Goal: Information Seeking & Learning: Find specific fact

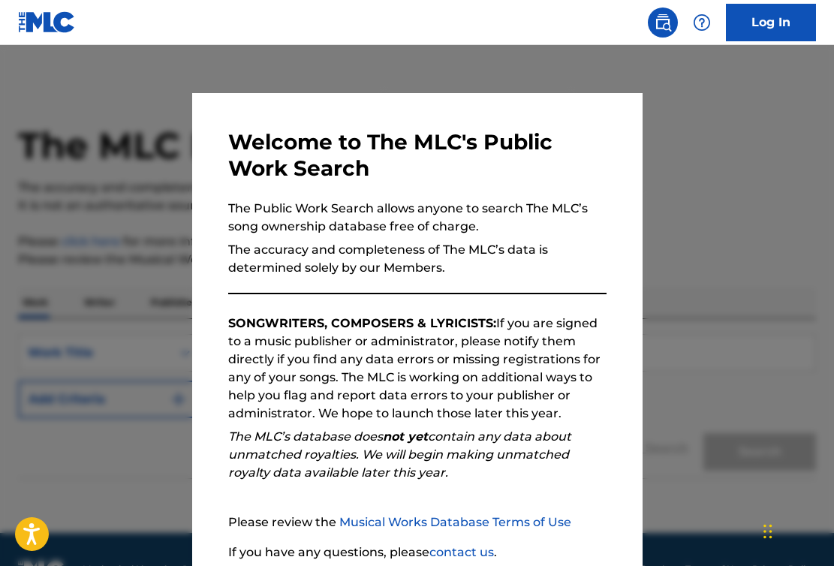
scroll to position [121, 0]
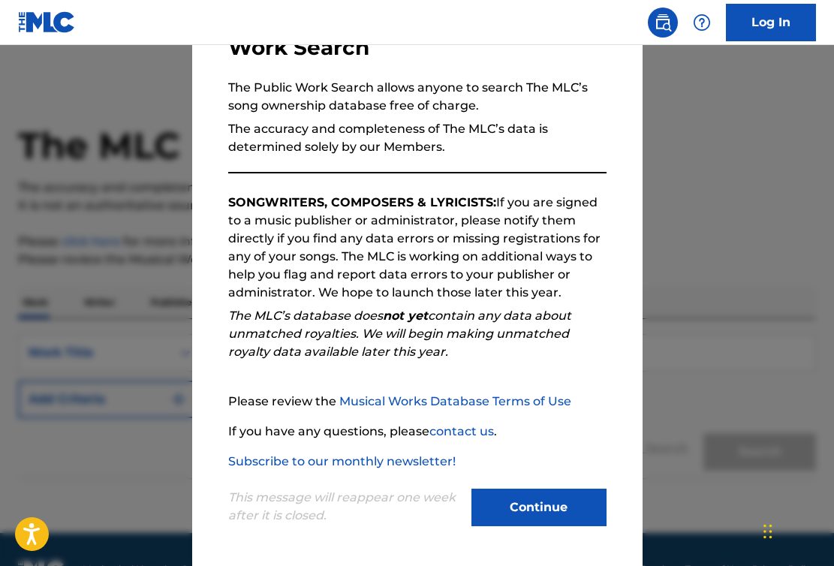
click at [538, 502] on button "Continue" at bounding box center [538, 508] width 135 height 38
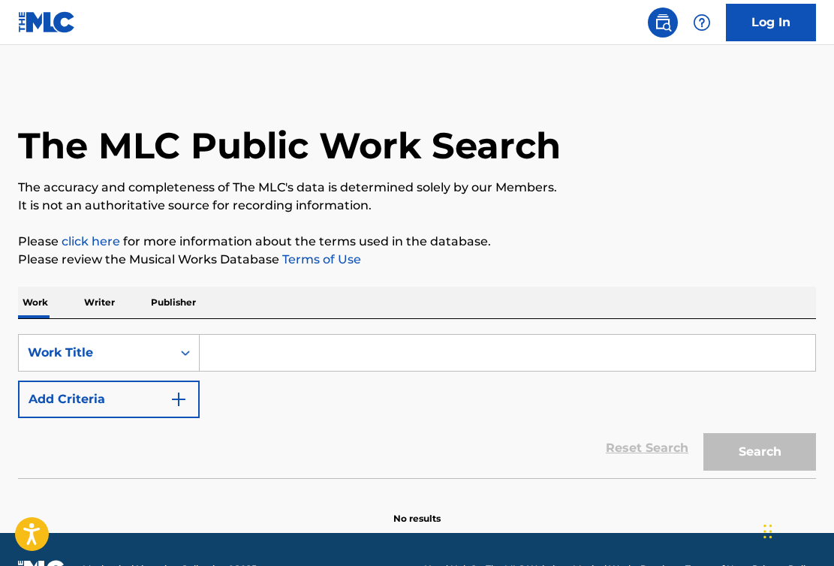
click at [335, 349] on input "Search Form" at bounding box center [507, 353] width 615 height 36
paste input "She's So Hot"
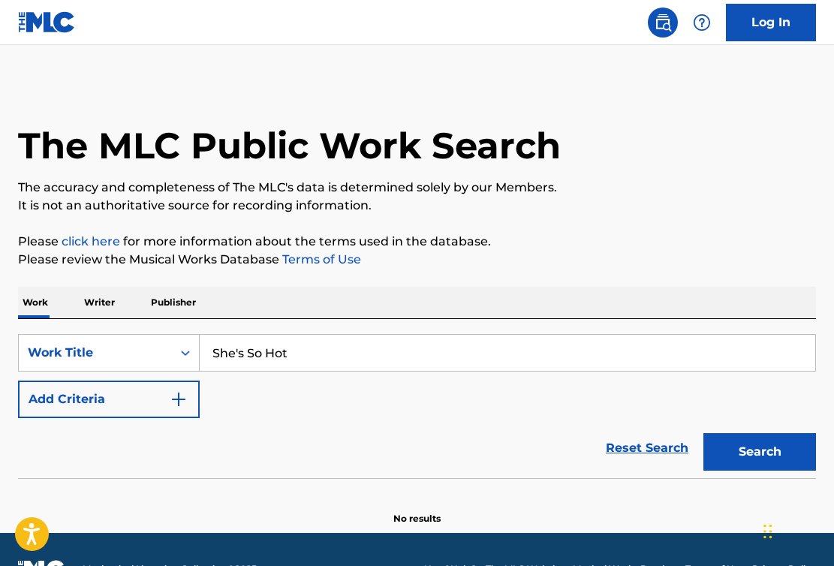
type input "She's So Hot"
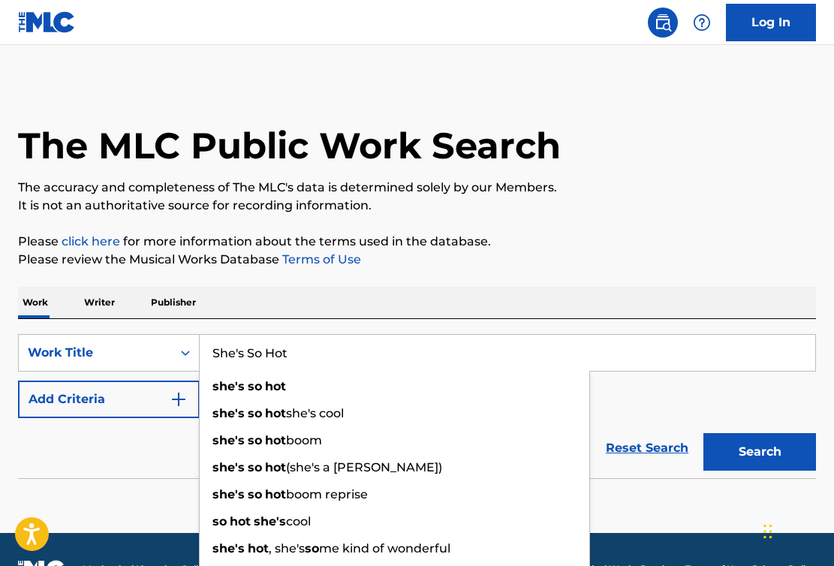
click at [104, 409] on button "Add Criteria" at bounding box center [109, 399] width 182 height 38
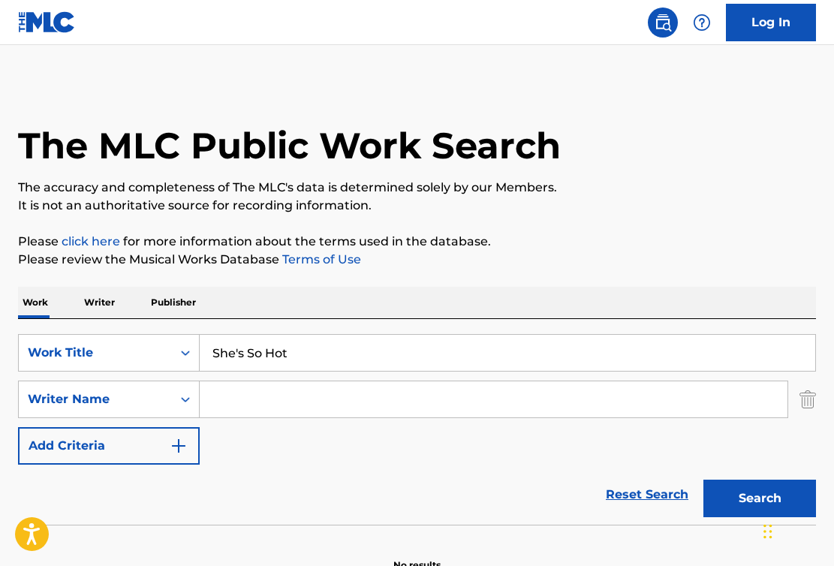
click at [288, 404] on input "Search Form" at bounding box center [494, 399] width 588 height 36
paste input "Saturday"
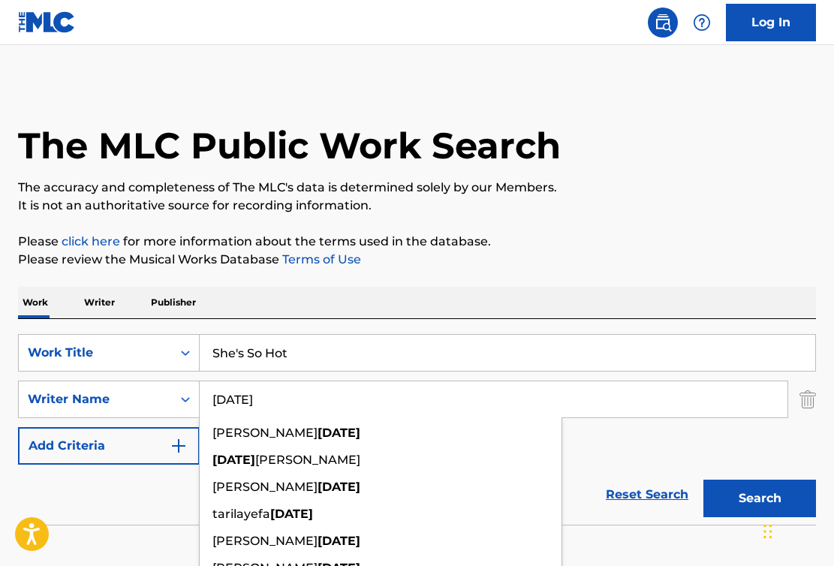
type input "Saturday"
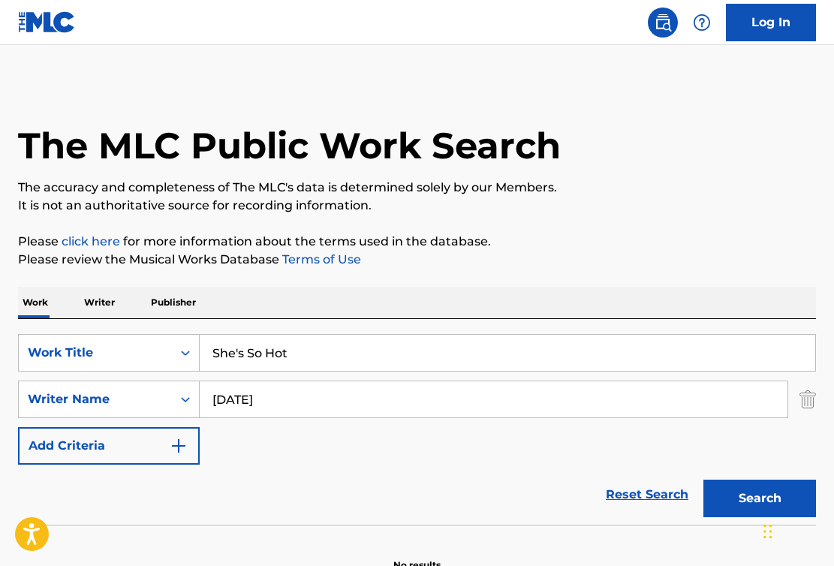
click at [733, 490] on button "Search" at bounding box center [759, 499] width 113 height 38
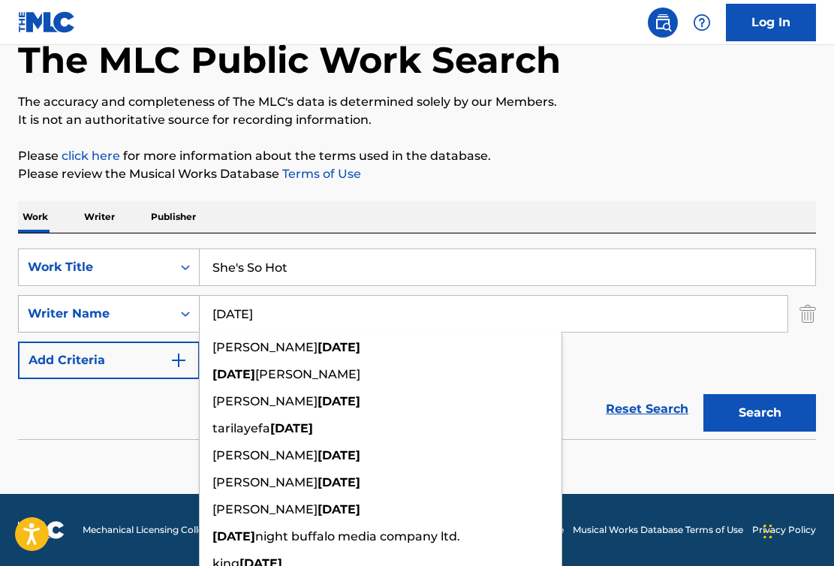
drag, startPoint x: 299, startPoint y: 308, endPoint x: 184, endPoint y: 307, distance: 114.8
click at [184, 307] on div "SearchWithCriteriae51b391f-713f-447b-b261-1f551caa5490 Writer Name Saturday sco…" at bounding box center [417, 314] width 798 height 38
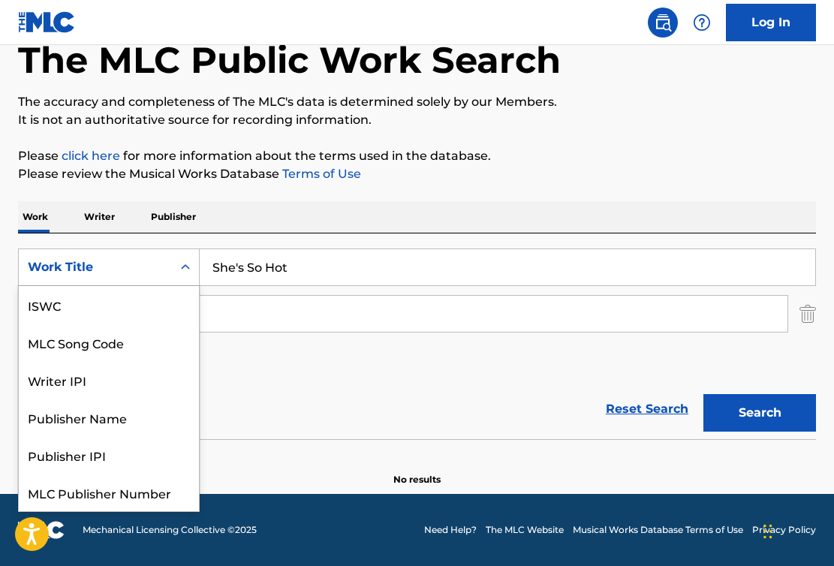
click at [173, 263] on div "Search Form" at bounding box center [185, 267] width 27 height 27
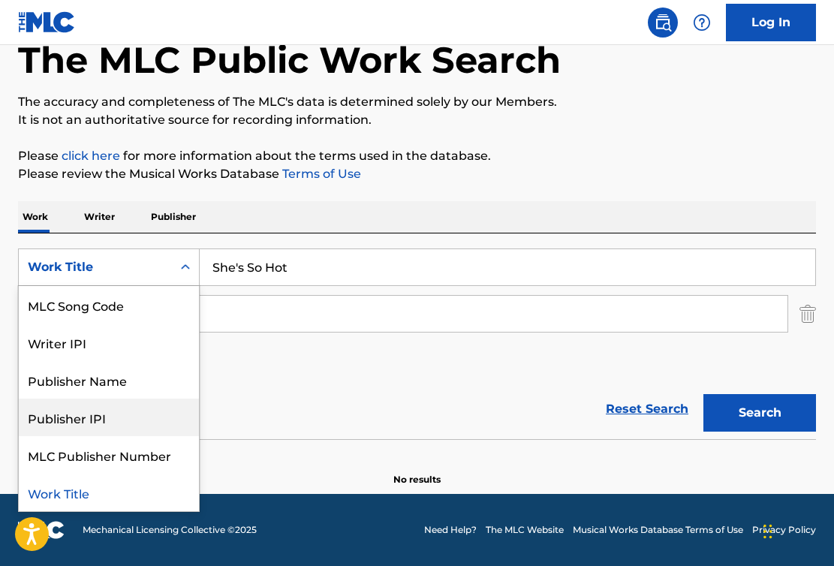
scroll to position [0, 0]
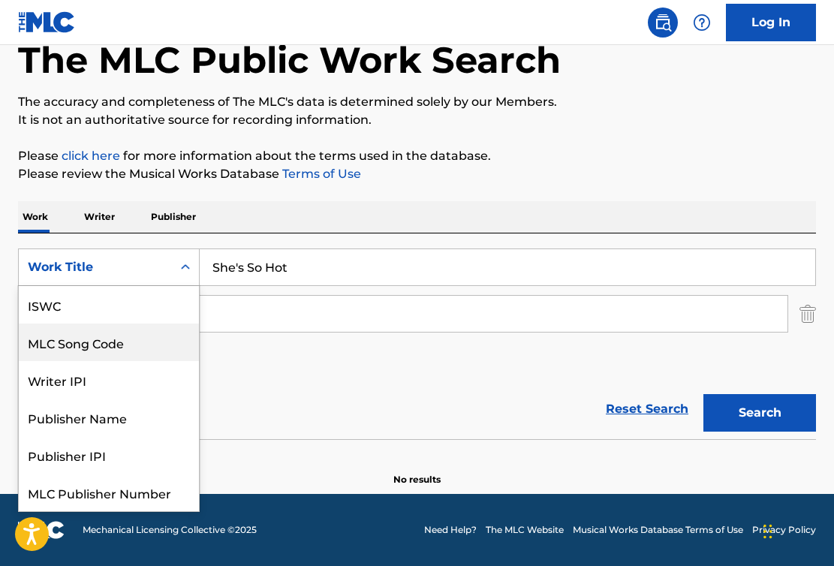
click at [106, 330] on div "MLC Song Code" at bounding box center [109, 342] width 180 height 38
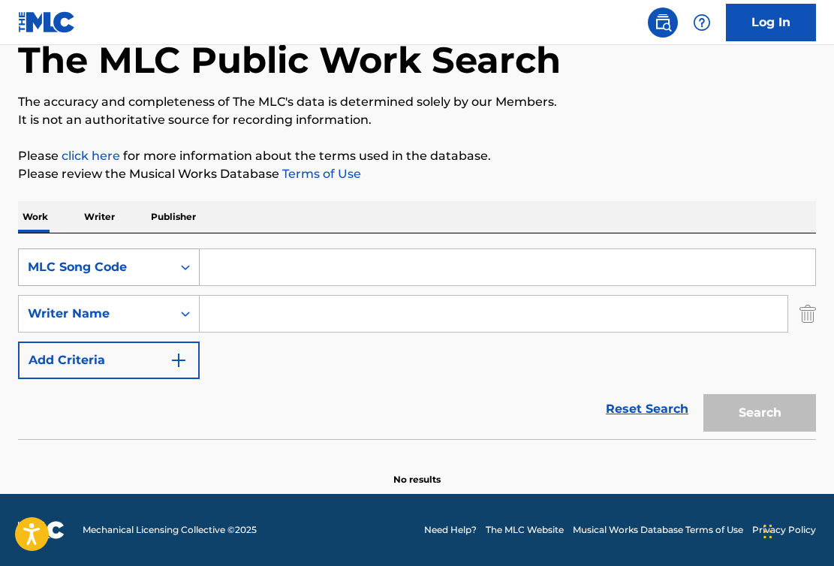
click at [121, 272] on div "MLC Song Code" at bounding box center [95, 267] width 135 height 18
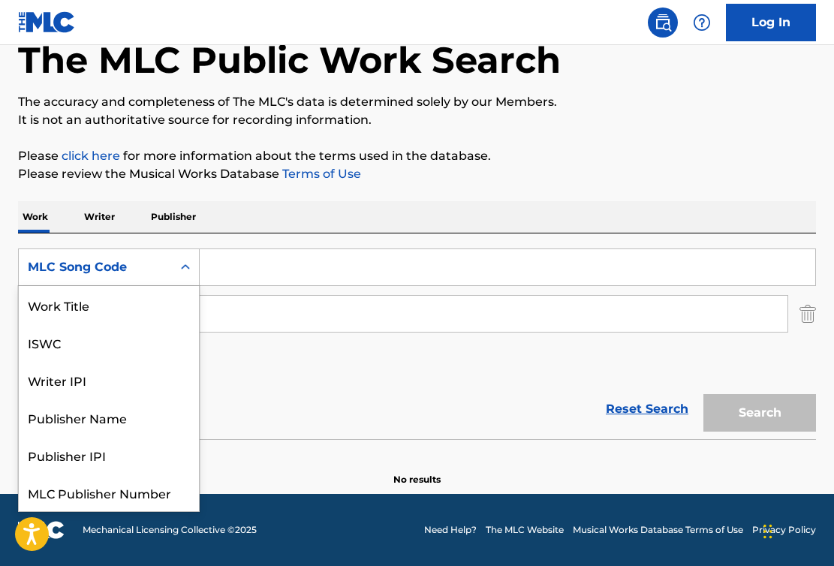
scroll to position [38, 0]
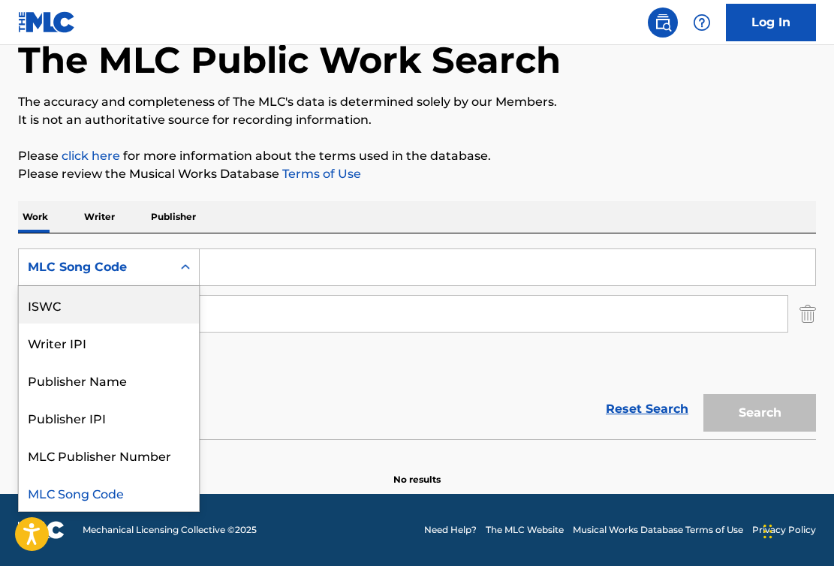
click at [107, 311] on div "ISWC" at bounding box center [109, 305] width 180 height 38
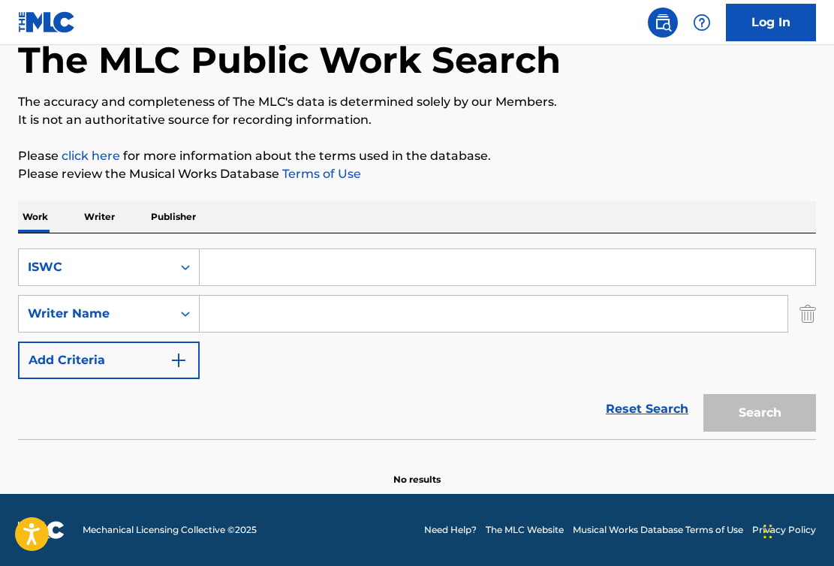
click at [287, 260] on input "Search Form" at bounding box center [507, 267] width 615 height 36
paste input "T3263397480"
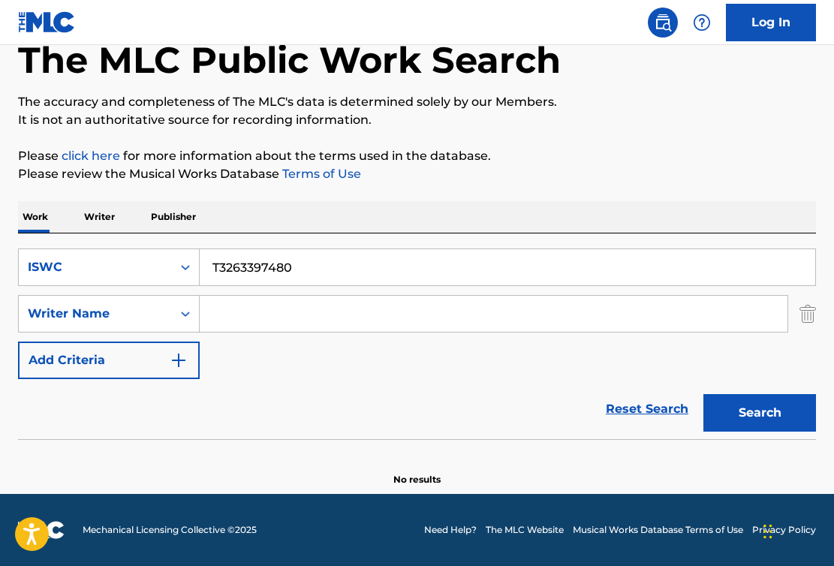
type input "T3263397480"
click at [735, 412] on button "Search" at bounding box center [759, 413] width 113 height 38
click at [112, 286] on div "SearchWithCriteriacfb76e09-8841-44a2-a392-5d08dba06528 ISWC T3263397480 SearchW…" at bounding box center [417, 313] width 798 height 131
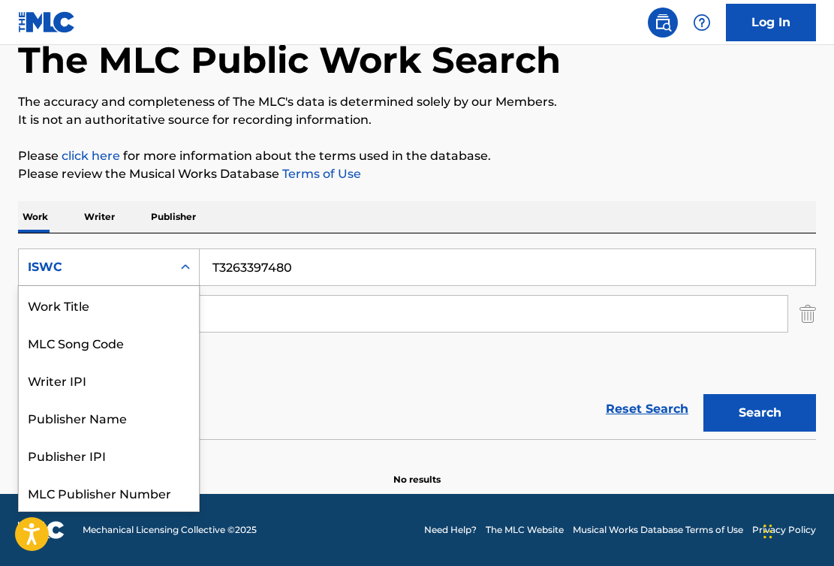
click at [119, 278] on div "ISWC" at bounding box center [95, 267] width 153 height 29
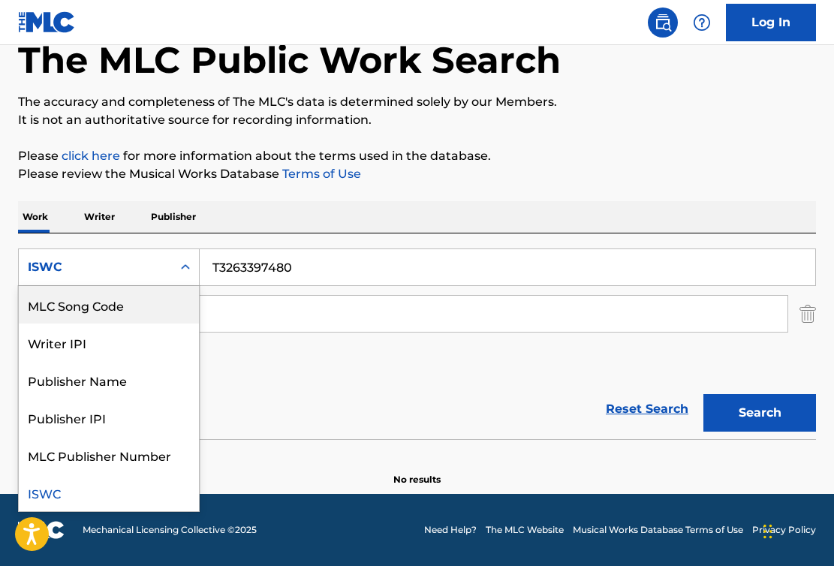
scroll to position [0, 0]
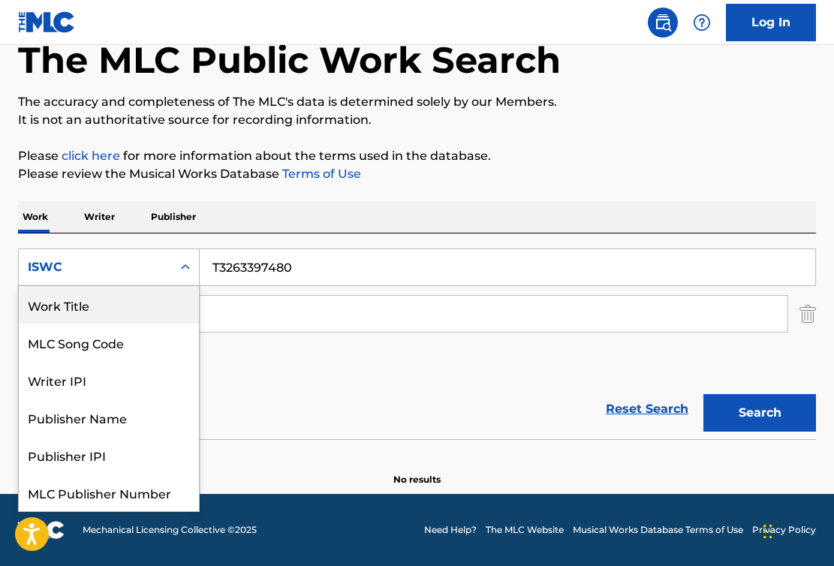
click at [124, 307] on div "Work Title" at bounding box center [109, 305] width 180 height 38
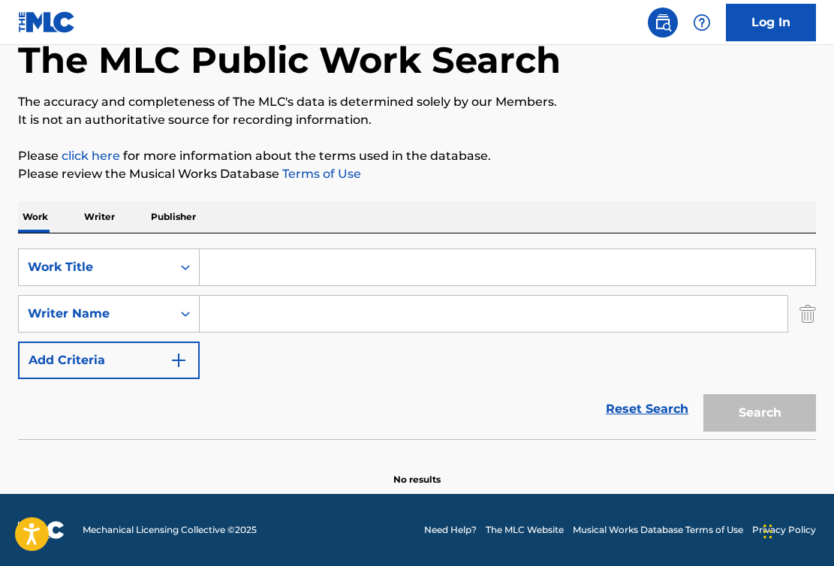
click at [321, 267] on input "Search Form" at bounding box center [507, 267] width 615 height 36
paste input "Sacramento"
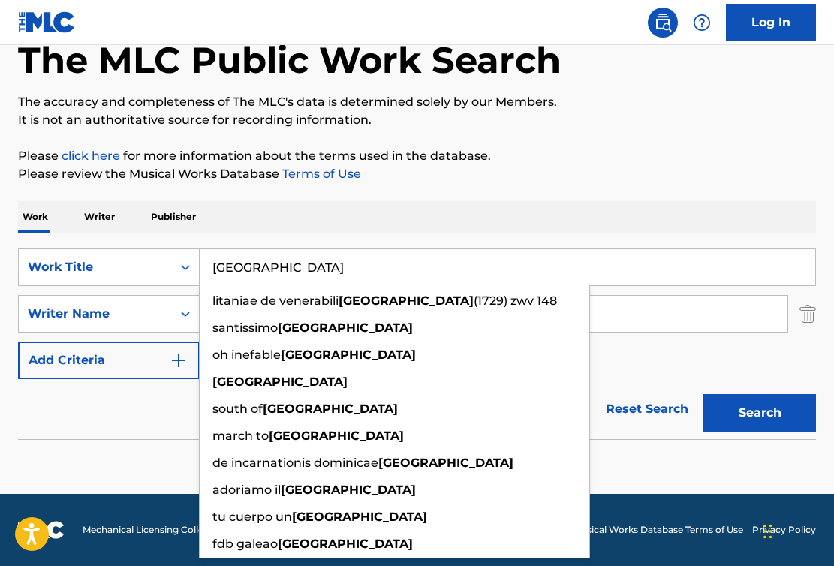
type input "Sacramento"
click at [710, 319] on input "Search Form" at bounding box center [494, 314] width 588 height 36
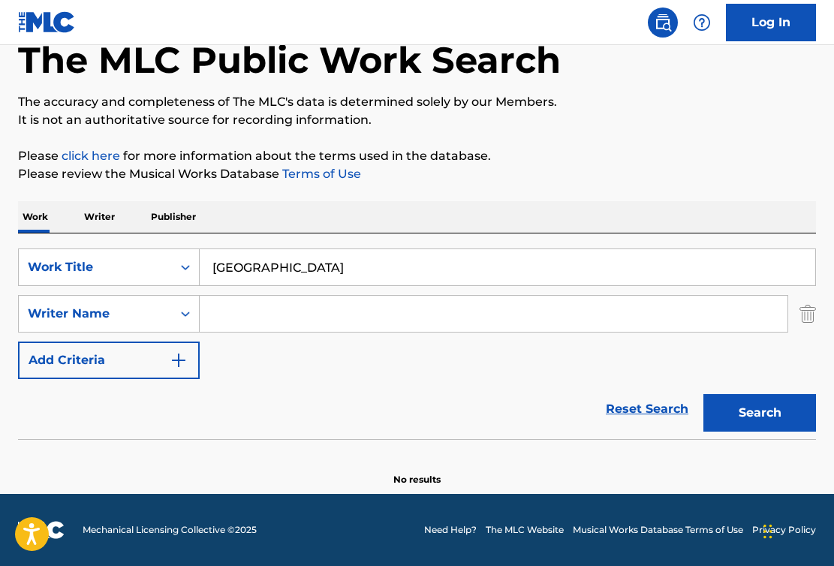
paste input "Shirazinia"
type input "Shirazinia"
click at [782, 427] on button "Search" at bounding box center [759, 413] width 113 height 38
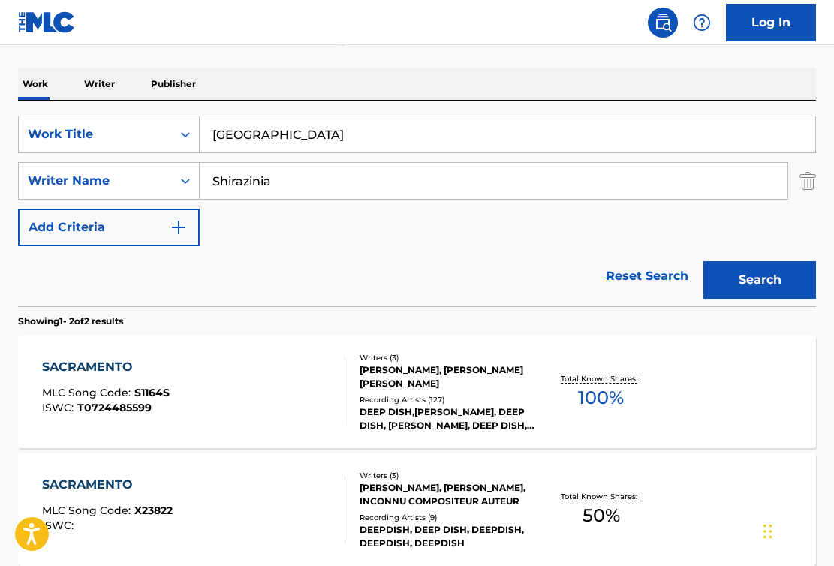
scroll to position [236, 0]
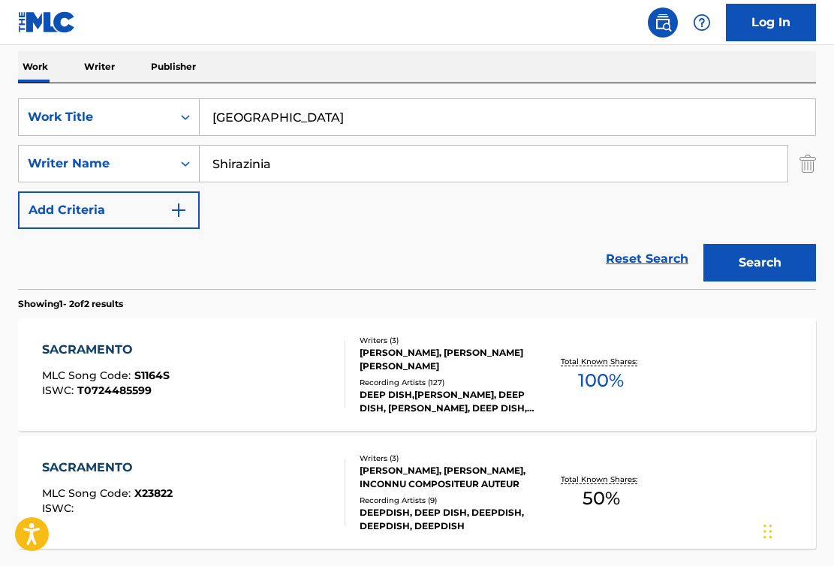
click at [264, 389] on div "SACRAMENTO MLC Song Code : S1164S ISWC : T0724485599" at bounding box center [193, 375] width 303 height 68
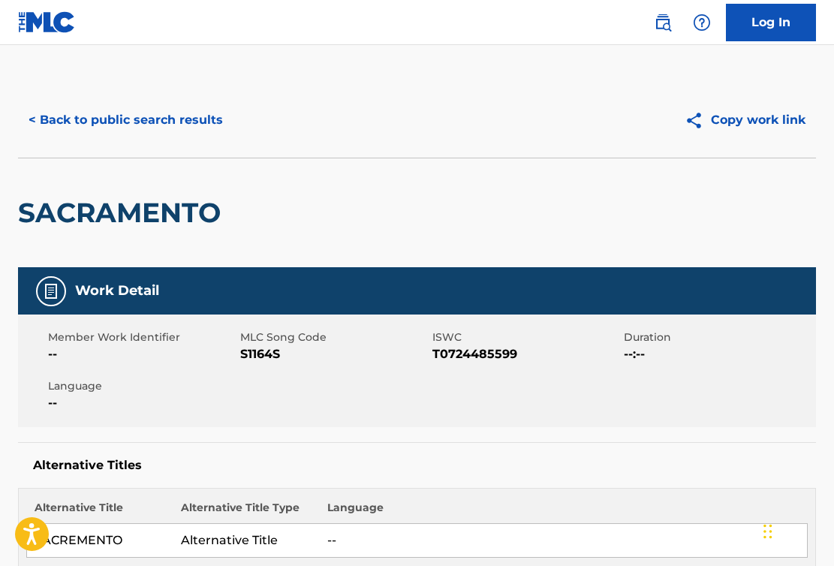
click at [264, 355] on span "S1164S" at bounding box center [334, 354] width 188 height 18
copy span "S1164S"
click at [510, 362] on span "T0724485599" at bounding box center [526, 354] width 188 height 18
click at [504, 356] on span "T0724485599" at bounding box center [526, 354] width 188 height 18
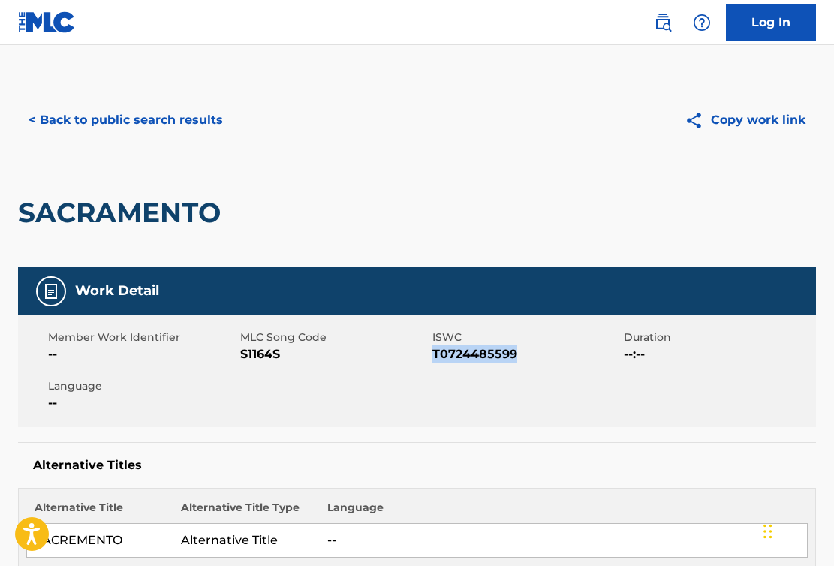
click at [504, 356] on span "T0724485599" at bounding box center [526, 354] width 188 height 18
copy span "T0724485599"
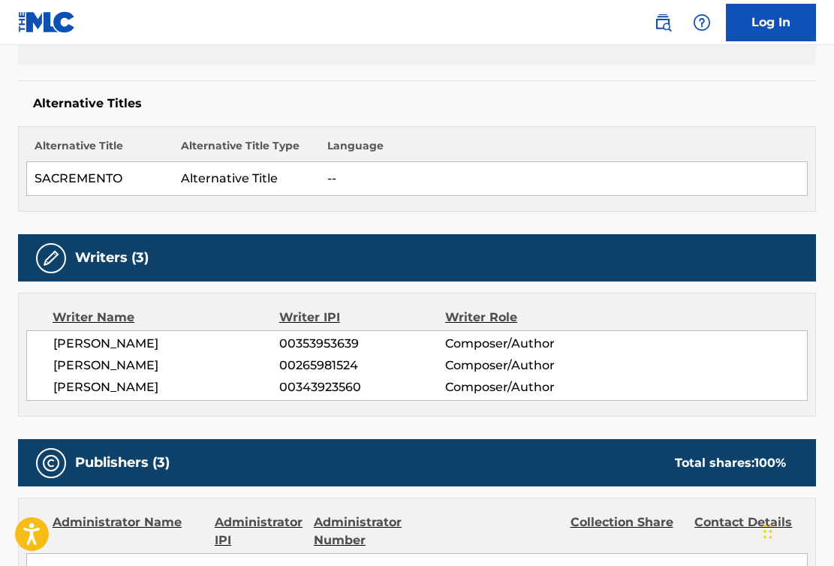
scroll to position [383, 0]
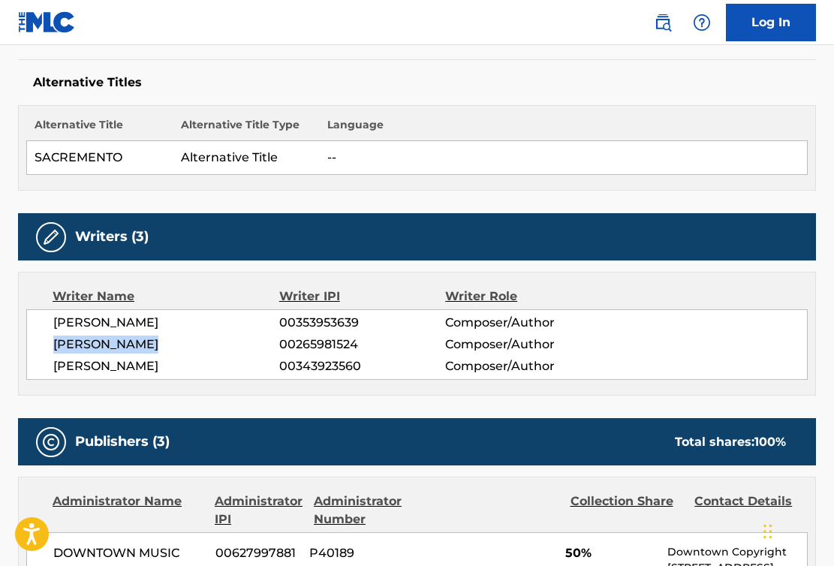
drag, startPoint x: 156, startPoint y: 346, endPoint x: 48, endPoint y: 345, distance: 108.1
click at [48, 345] on div "ALI SHIRAZINIA 00353953639 Composer/Author SHARAM TAYEBI 00265981524 Composer/A…" at bounding box center [416, 344] width 781 height 71
copy span "SHARAM TAYEBI"
click at [133, 366] on span "RICHARD DAVID MOREL" at bounding box center [166, 366] width 226 height 18
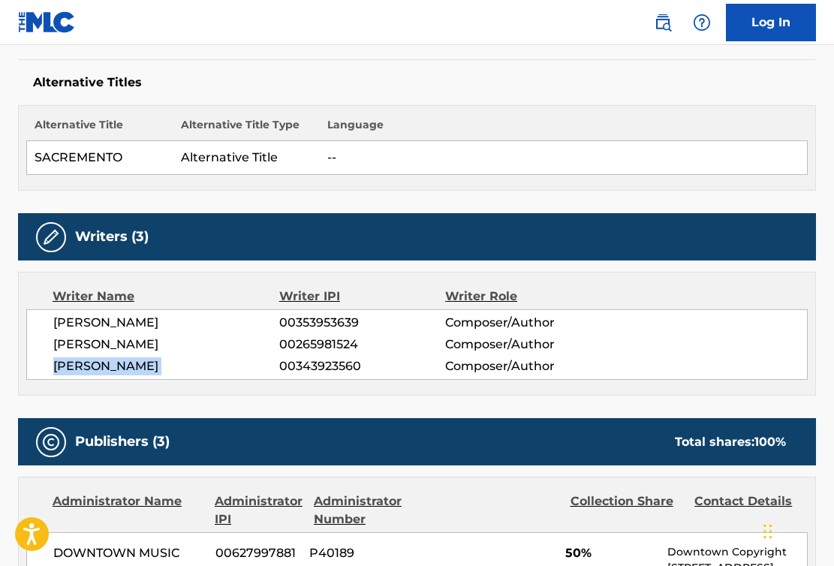
click at [133, 366] on span "RICHARD DAVID MOREL" at bounding box center [166, 366] width 226 height 18
copy div "RICHARD DAVID MOREL"
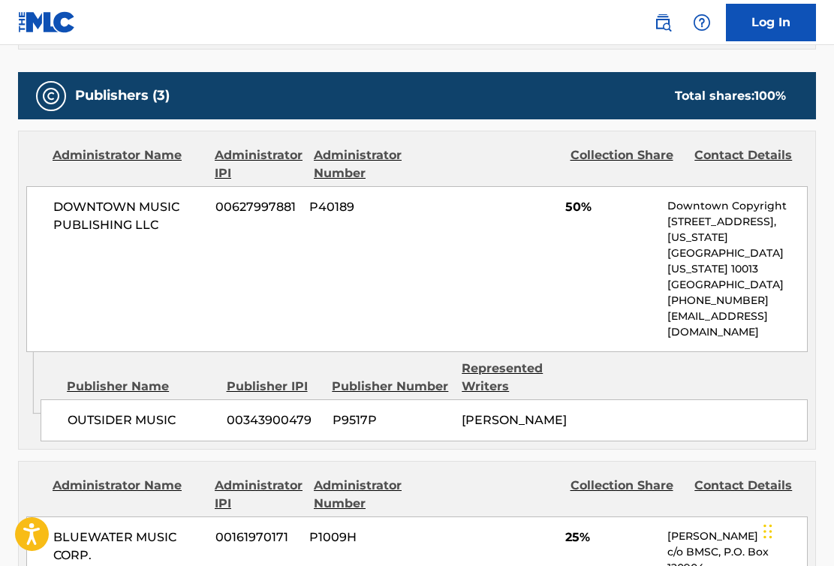
scroll to position [722, 0]
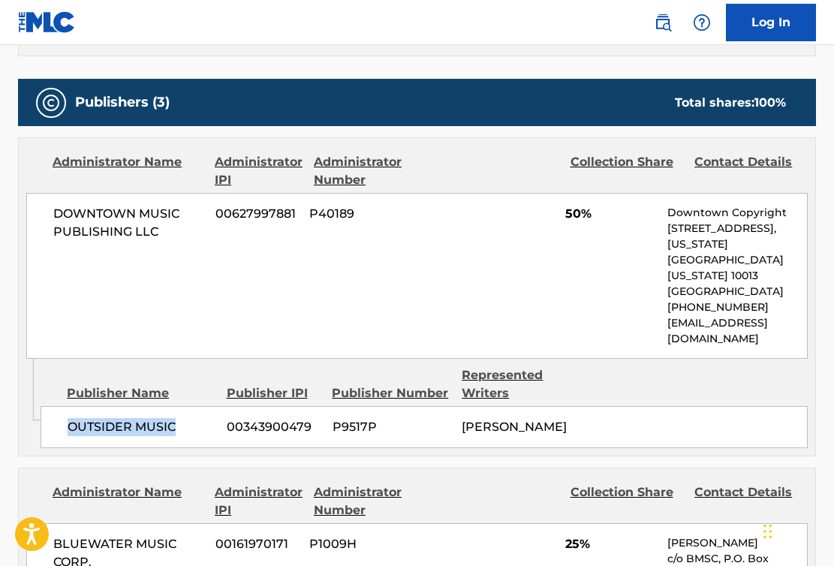
drag, startPoint x: 178, startPoint y: 395, endPoint x: 55, endPoint y: 395, distance: 123.1
click at [55, 406] on div "OUTSIDER MUSIC 00343900479 P9517P RICHARD DAVID MOREL" at bounding box center [424, 427] width 767 height 42
copy span "OUTSIDER MUSIC"
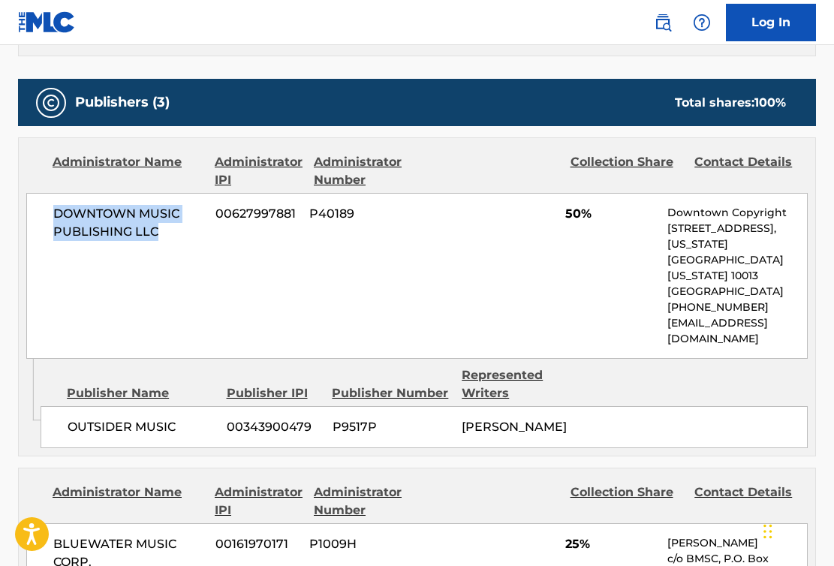
drag, startPoint x: 177, startPoint y: 231, endPoint x: 45, endPoint y: 212, distance: 133.4
click at [45, 212] on div "DOWNTOWN MUSIC PUBLISHING LLC 00627997881 P40189 50% Downtown Copyright 155 6th…" at bounding box center [416, 276] width 781 height 166
copy span "DOWNTOWN MUSIC PUBLISHING LLC"
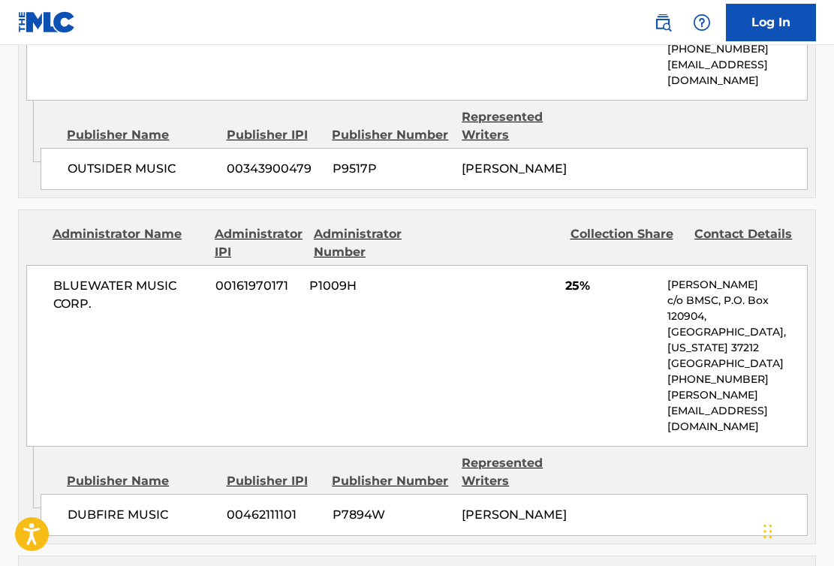
scroll to position [991, 0]
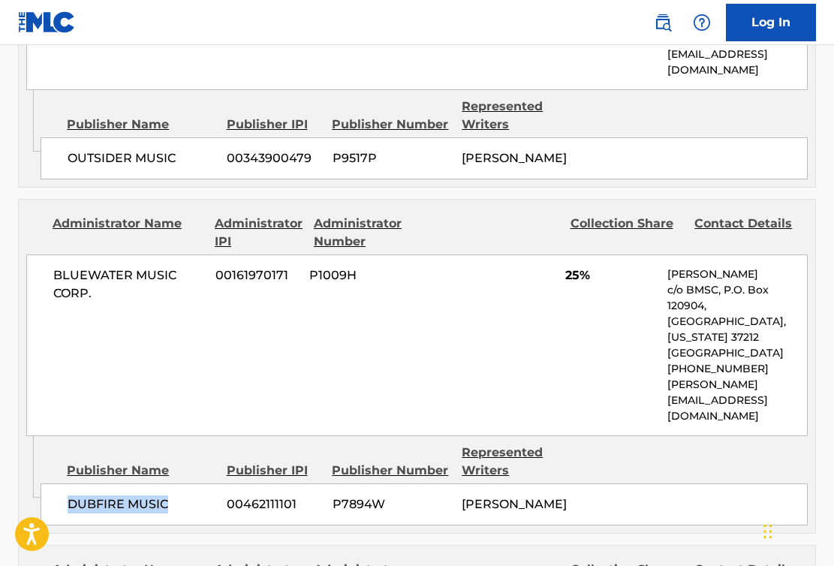
drag, startPoint x: 184, startPoint y: 468, endPoint x: 70, endPoint y: 470, distance: 114.1
click at [70, 495] on span "DUBFIRE MUSIC" at bounding box center [142, 504] width 148 height 18
copy span "DUBFIRE MUSIC"
drag, startPoint x: 113, startPoint y: 293, endPoint x: 44, endPoint y: 254, distance: 80.0
click at [44, 254] on div "BLUEWATER MUSIC CORP. 00161970171 P1009H 25% Peter Roselli c/o BMSC, P.O. Box 1…" at bounding box center [416, 345] width 781 height 182
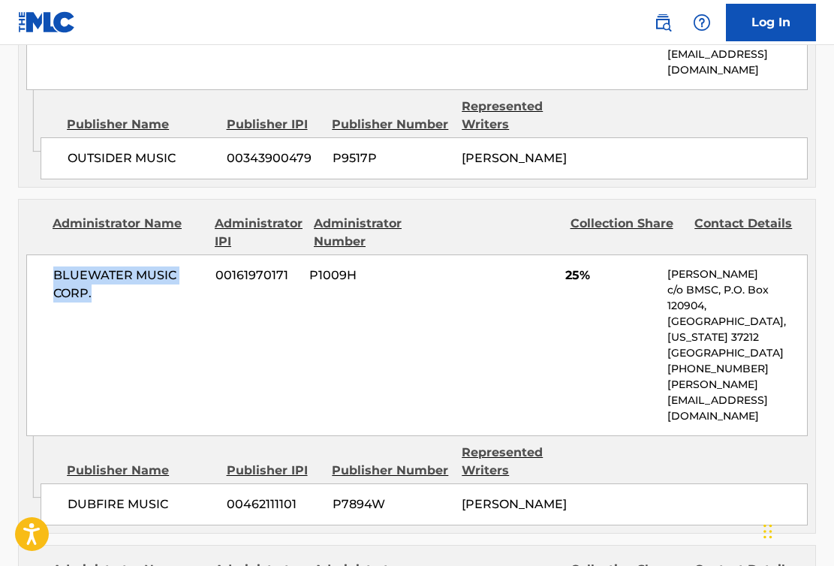
copy span "BLUEWATER MUSIC CORP."
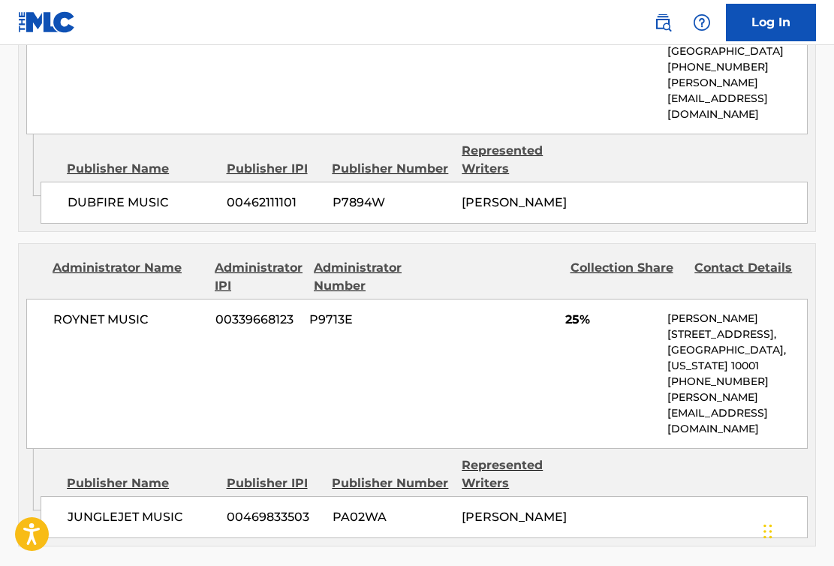
scroll to position [1305, 0]
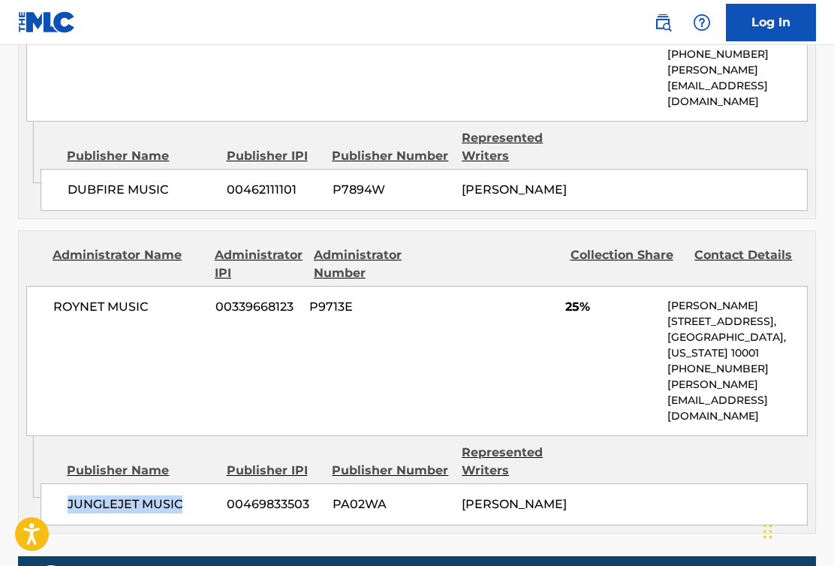
drag, startPoint x: 184, startPoint y: 444, endPoint x: 64, endPoint y: 442, distance: 120.1
click at [64, 483] on div "JUNGLEJET MUSIC 00469833503 PA02WA SHARAM TAYEBI" at bounding box center [424, 504] width 767 height 42
copy span "JUNGLEJET MUSIC"
drag, startPoint x: 159, startPoint y: 269, endPoint x: 2, endPoint y: 268, distance: 156.8
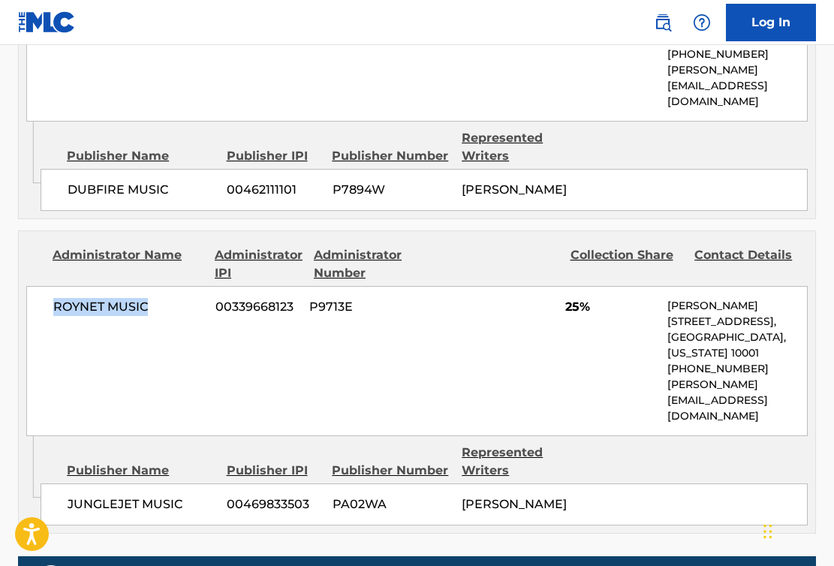
copy span "ROYNET MUSIC"
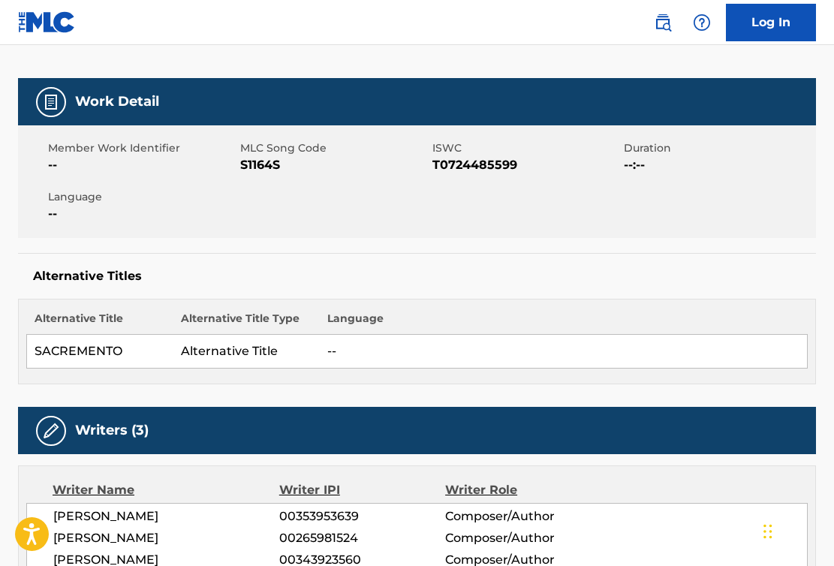
scroll to position [0, 0]
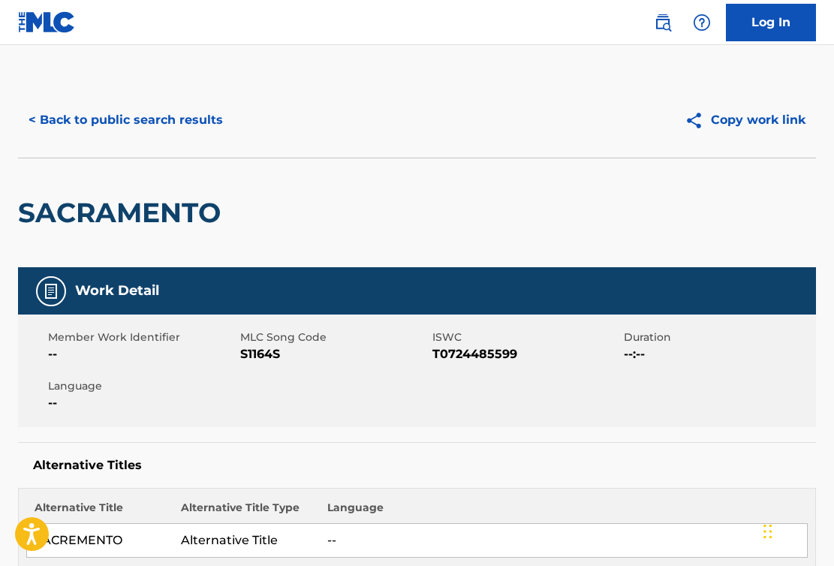
click at [118, 130] on button "< Back to public search results" at bounding box center [125, 120] width 215 height 38
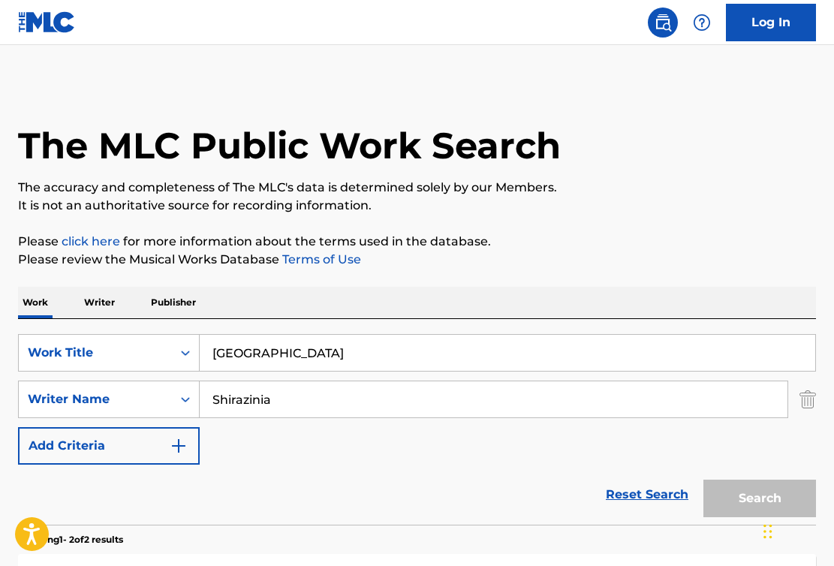
scroll to position [236, 0]
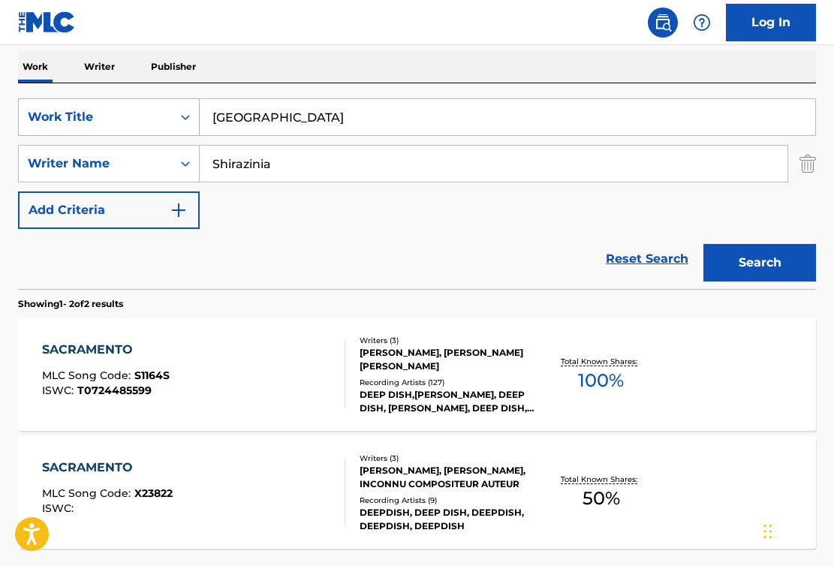
drag, startPoint x: 352, startPoint y: 126, endPoint x: 86, endPoint y: 121, distance: 266.5
click at [86, 121] on div "SearchWithCriteriac62d7538-f8c1-4fda-8a8d-133f4ffcf521 Work Title Sacramento" at bounding box center [417, 117] width 798 height 38
paste input "Modo Capone"
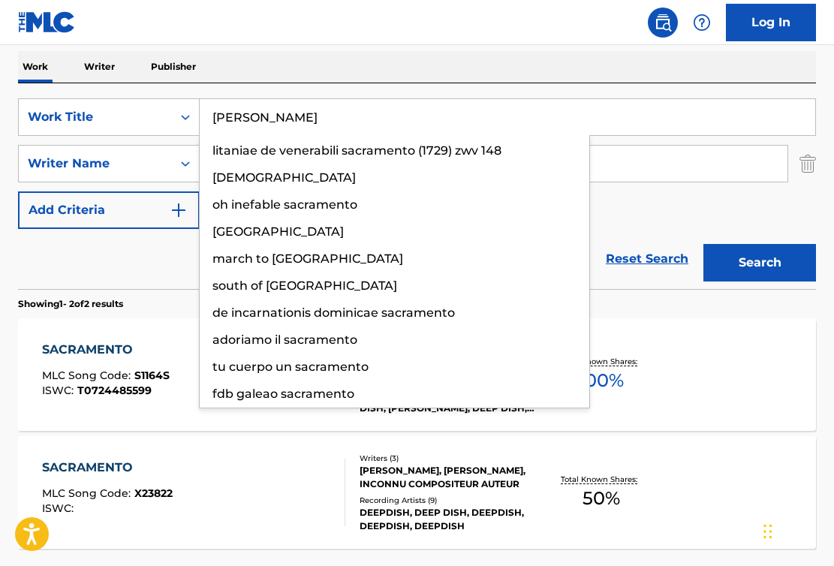
type input "Modo Capone"
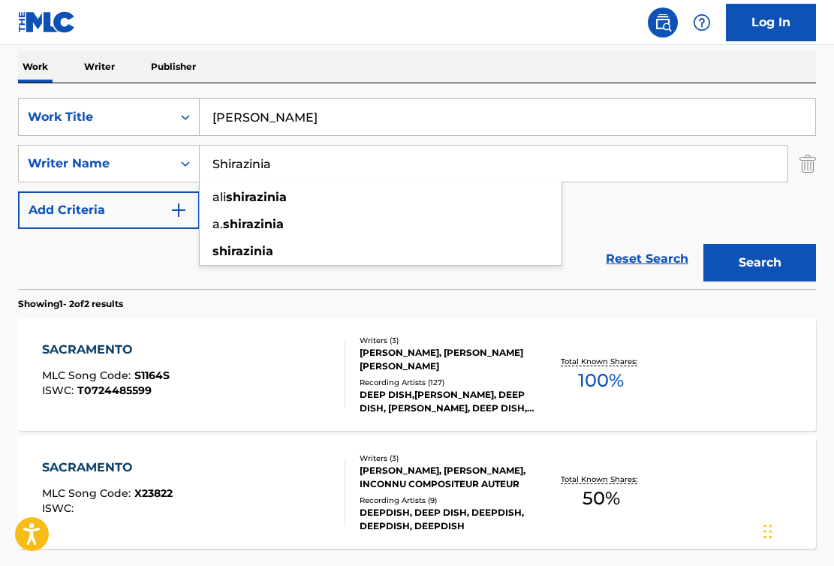
drag, startPoint x: 690, startPoint y: 167, endPoint x: 206, endPoint y: 194, distance: 485.6
click at [206, 182] on div "Shirazinia ali shirazinia a. shirazinia shirazinia" at bounding box center [494, 164] width 588 height 36
drag, startPoint x: 309, startPoint y: 164, endPoint x: 165, endPoint y: 154, distance: 144.5
click at [156, 154] on div "SearchWithCriteriae51b391f-713f-447b-b261-1f551caa5490 Writer Name Shirazinia a…" at bounding box center [417, 164] width 798 height 38
paste input "Veg"
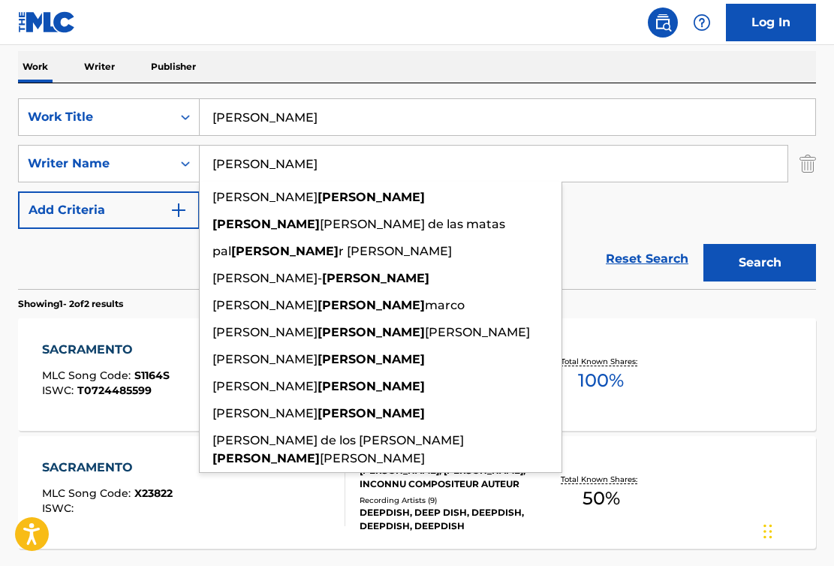
type input "Vega"
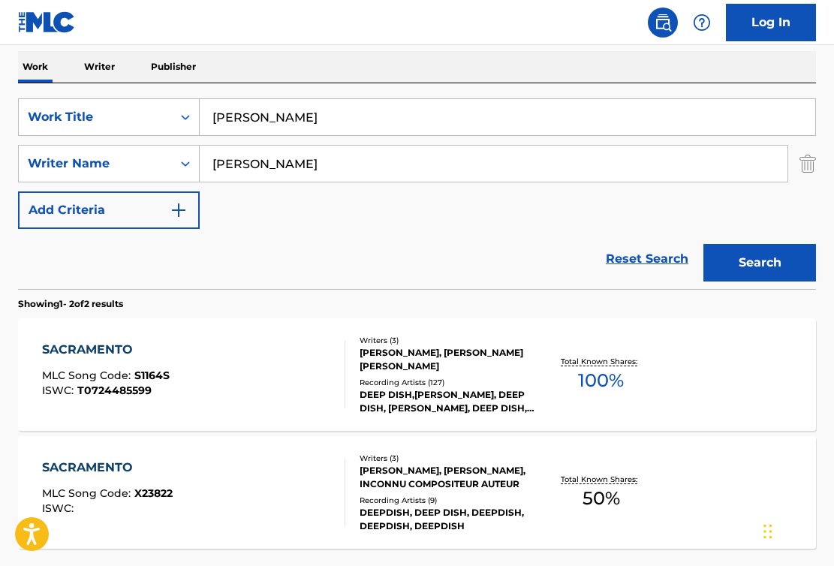
click at [743, 257] on button "Search" at bounding box center [759, 263] width 113 height 38
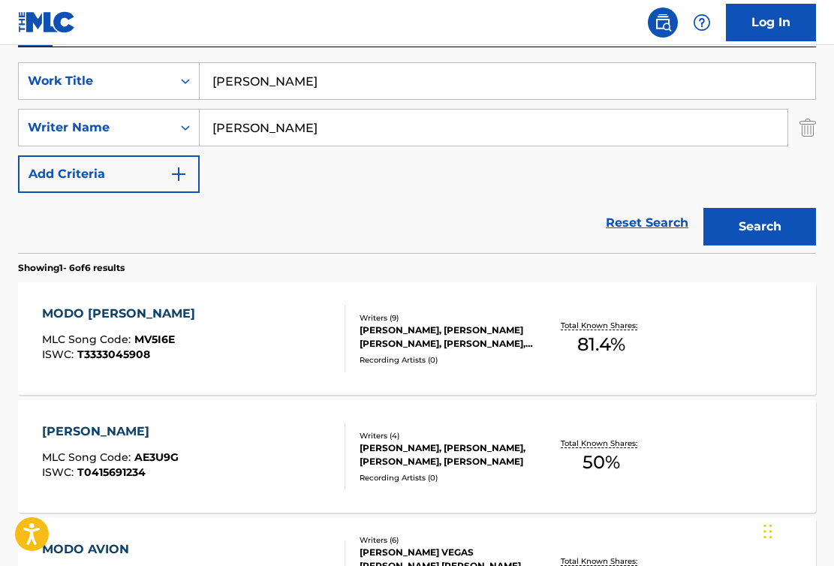
scroll to position [287, 0]
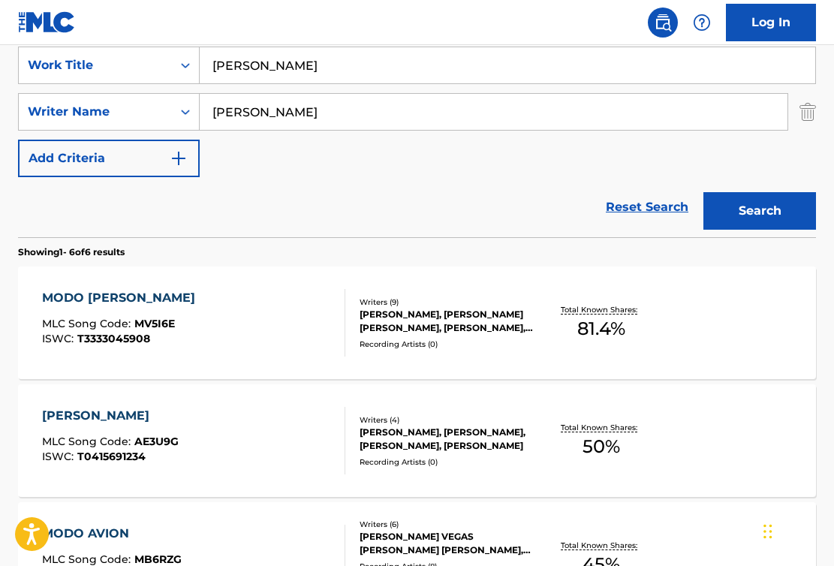
click at [246, 335] on div "MODO CAPONE MLC Song Code : MV5I6E ISWC : T3333045908" at bounding box center [193, 323] width 303 height 68
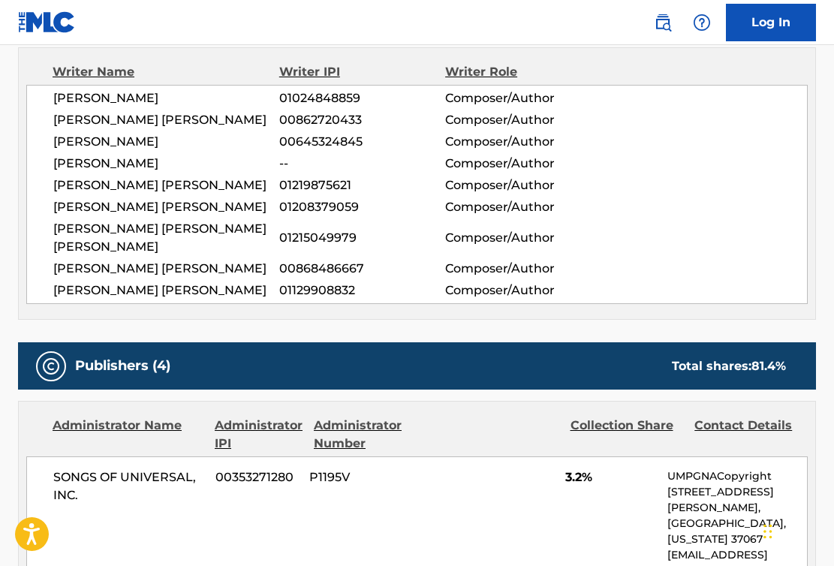
scroll to position [535, 0]
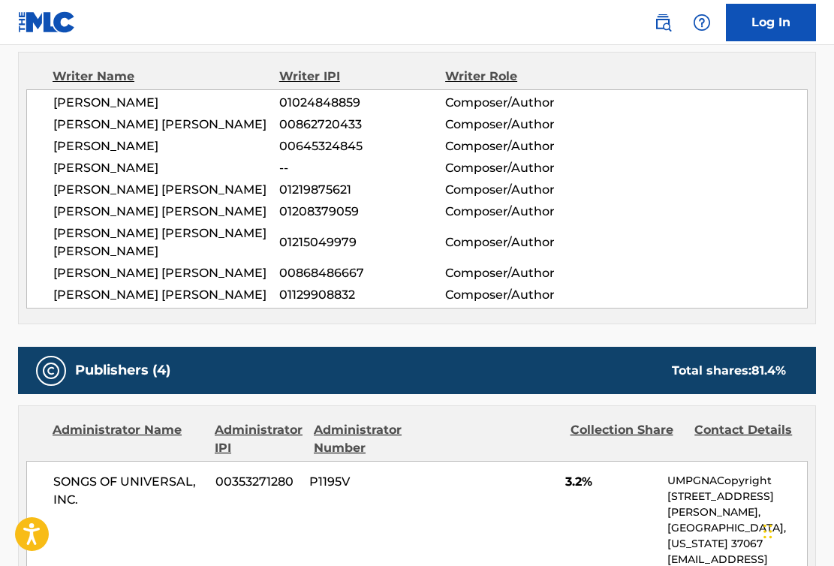
click at [128, 98] on span "OTIS MILLSTONE" at bounding box center [166, 103] width 226 height 18
click at [140, 122] on span "DANIEL WILHELM OKAS" at bounding box center [166, 125] width 226 height 18
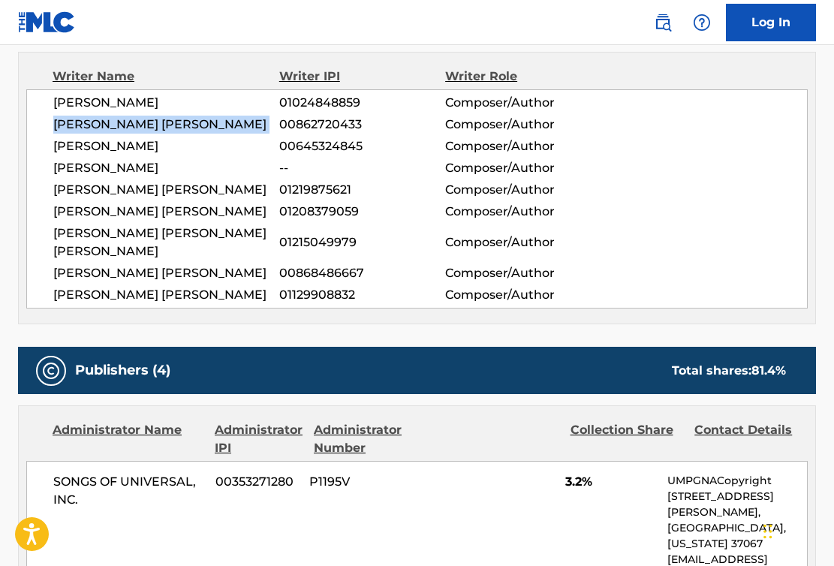
click at [140, 122] on span "DANIEL WILHELM OKAS" at bounding box center [166, 125] width 226 height 18
click at [736, 231] on div "CARLOS DANIEL GUTIERREZ TRUJILLO 01215049979 Composer/Author" at bounding box center [429, 242] width 753 height 36
click at [135, 151] on span "RAYNFORD HUMPHREY" at bounding box center [166, 146] width 226 height 18
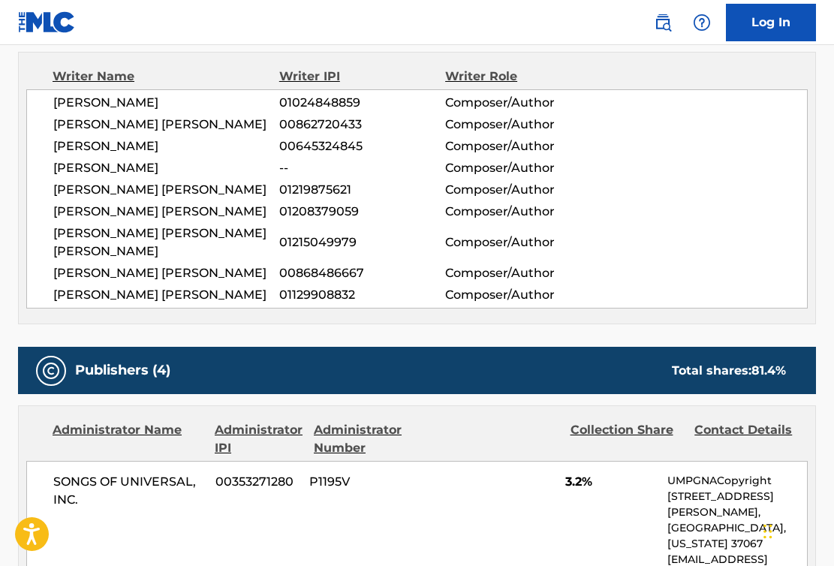
click at [140, 178] on div "OTIS MILLSTONE 01024848859 Composer/Author DANIEL WILHELM OKAS 00862720433 Comp…" at bounding box center [416, 198] width 781 height 219
click at [140, 176] on span "SANTERI KAUPPINEN" at bounding box center [166, 168] width 226 height 18
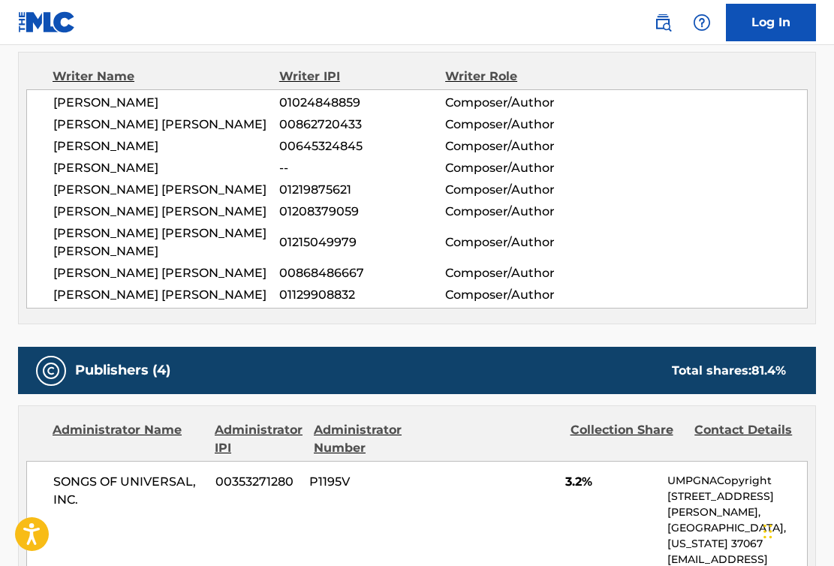
click at [99, 189] on span "JONATHAN FERNANDO CARO VEGA" at bounding box center [166, 190] width 226 height 18
drag, startPoint x: 115, startPoint y: 254, endPoint x: 54, endPoint y: 239, distance: 62.8
click at [54, 239] on span "CARLOS DANIEL GUTIERREZ TRUJILLO" at bounding box center [166, 242] width 226 height 36
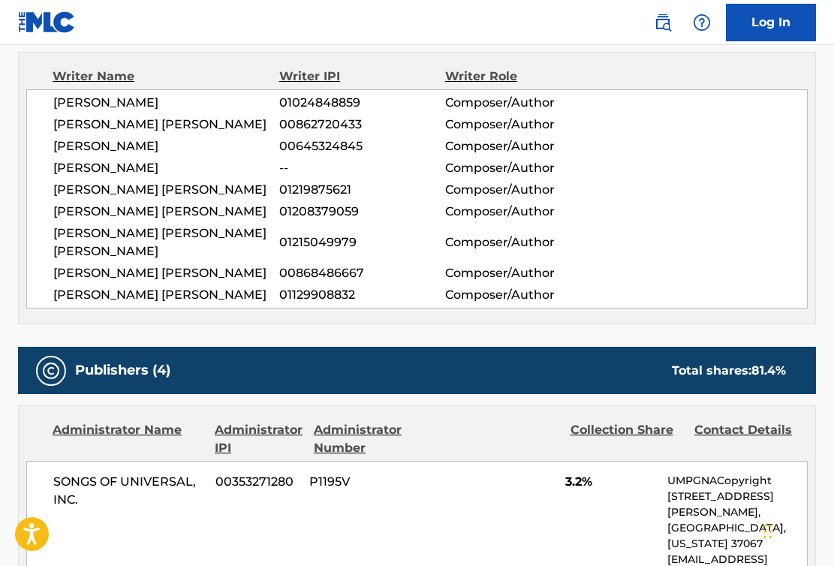
click at [131, 269] on span "JESUS ORTIZ PAZ" at bounding box center [166, 273] width 226 height 18
drag, startPoint x: 130, startPoint y: 314, endPoint x: 48, endPoint y: 296, distance: 83.8
click at [48, 296] on div "OTIS MILLSTONE 01024848859 Composer/Author DANIEL WILHELM OKAS 00862720433 Comp…" at bounding box center [416, 198] width 781 height 219
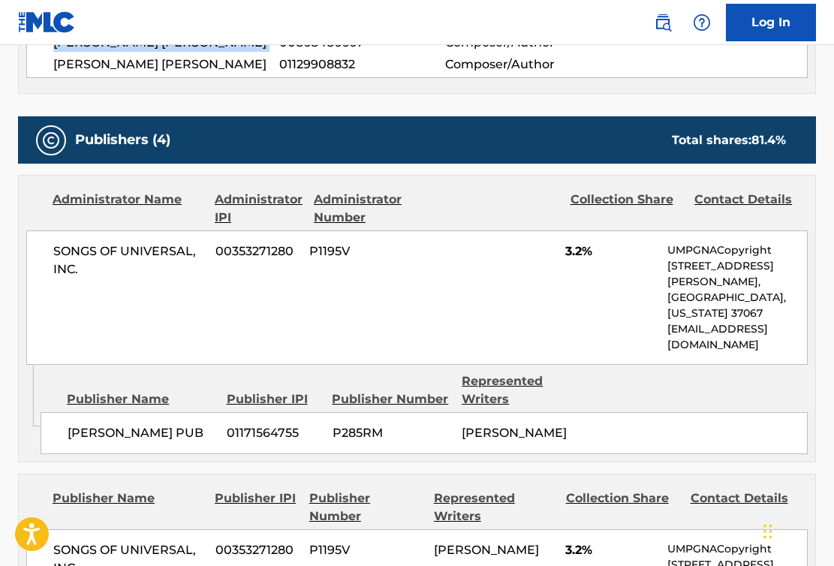
scroll to position [768, 0]
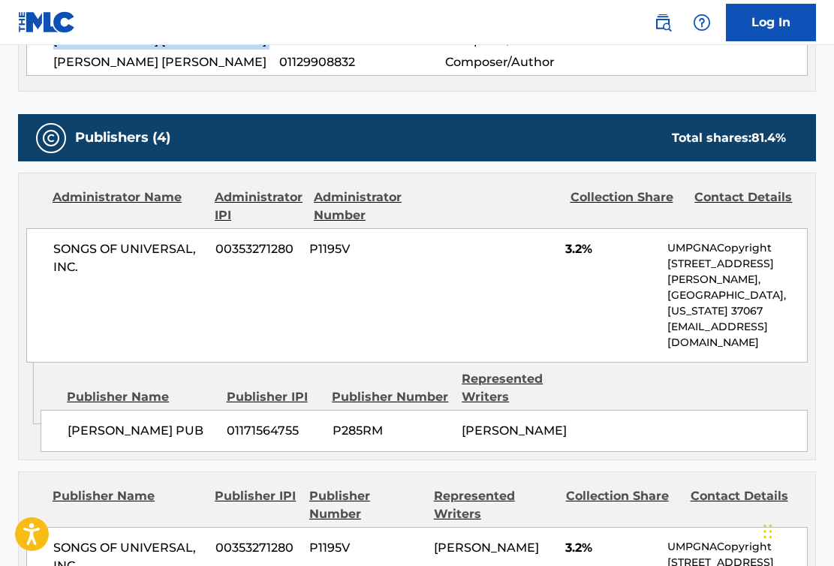
drag, startPoint x: 206, startPoint y: 435, endPoint x: 71, endPoint y: 434, distance: 134.3
click at [71, 434] on span "OTIS MILLSTONE PUB" at bounding box center [142, 431] width 148 height 18
drag, startPoint x: 91, startPoint y: 291, endPoint x: 47, endPoint y: 269, distance: 49.3
click at [47, 269] on div "SONGS OF UNIVERSAL, INC. 00353271280 P1195V 3.2% UMPGNACopyright 1550 W. McEwen…" at bounding box center [416, 295] width 781 height 134
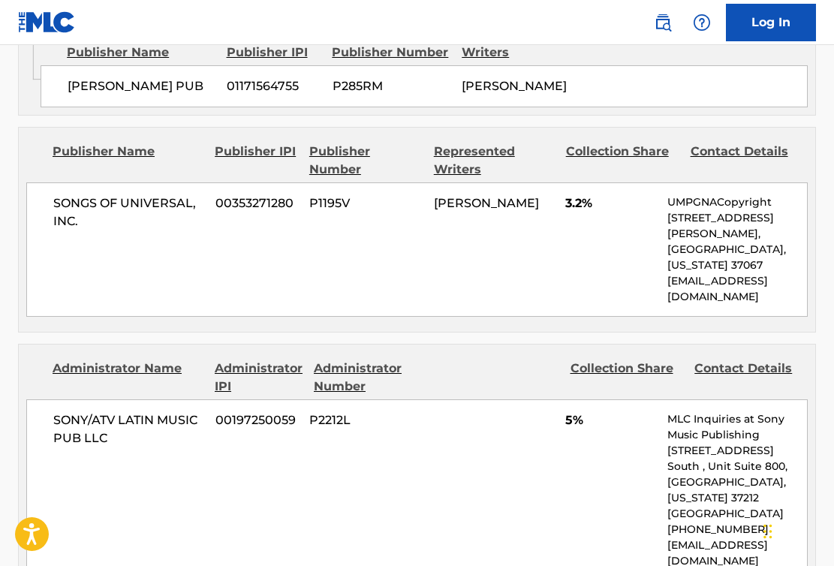
scroll to position [1121, 0]
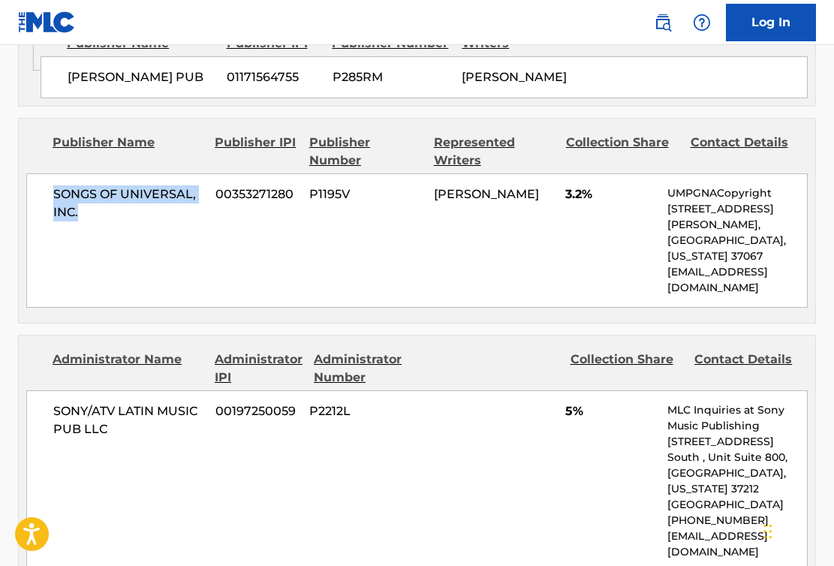
drag, startPoint x: 100, startPoint y: 205, endPoint x: 53, endPoint y: 197, distance: 48.0
click at [53, 197] on span "SONGS OF UNIVERSAL, INC." at bounding box center [128, 203] width 151 height 36
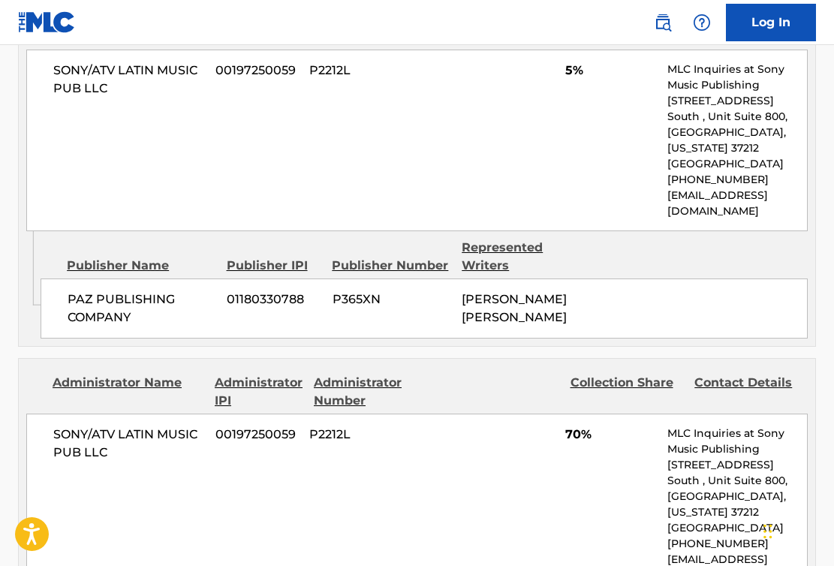
scroll to position [1475, 0]
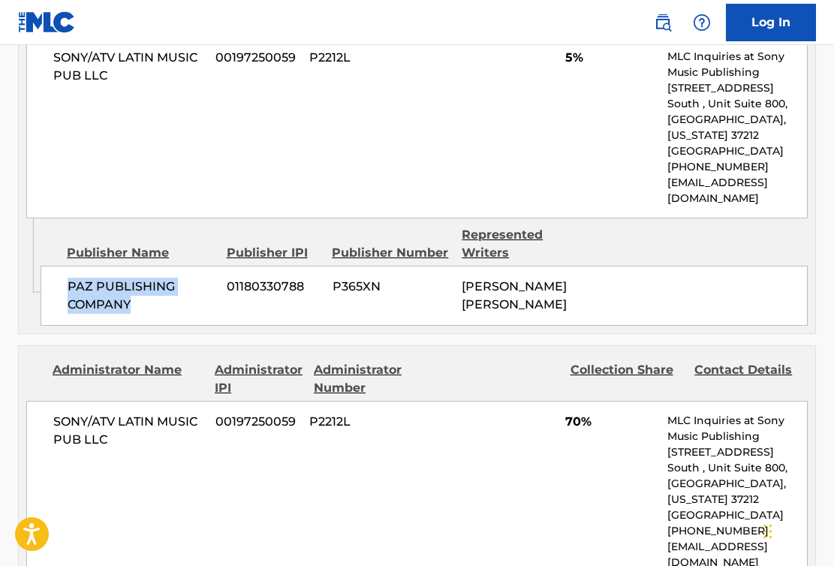
drag, startPoint x: 146, startPoint y: 265, endPoint x: 56, endPoint y: 260, distance: 90.2
click at [56, 266] on div "PAZ PUBLISHING COMPANY 01180330788 P365XN JESUS ORTIZ PAZ" at bounding box center [424, 296] width 767 height 60
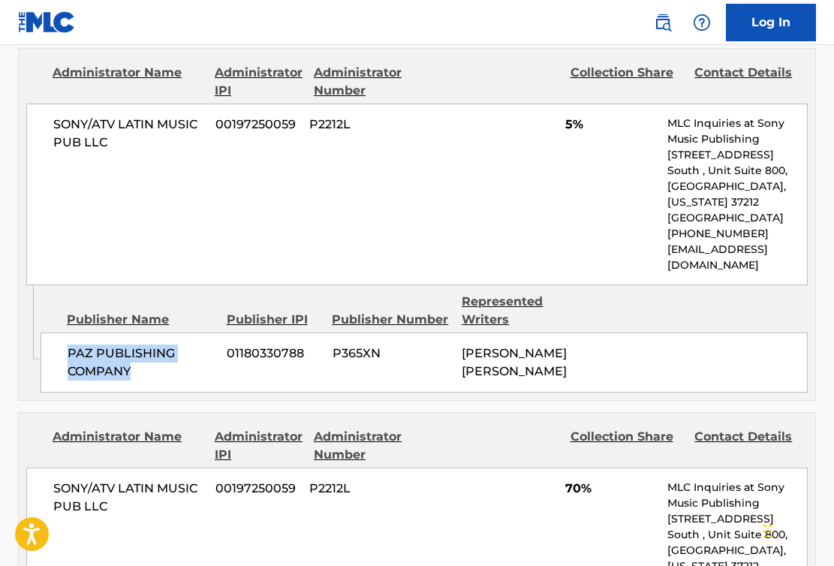
scroll to position [1391, 0]
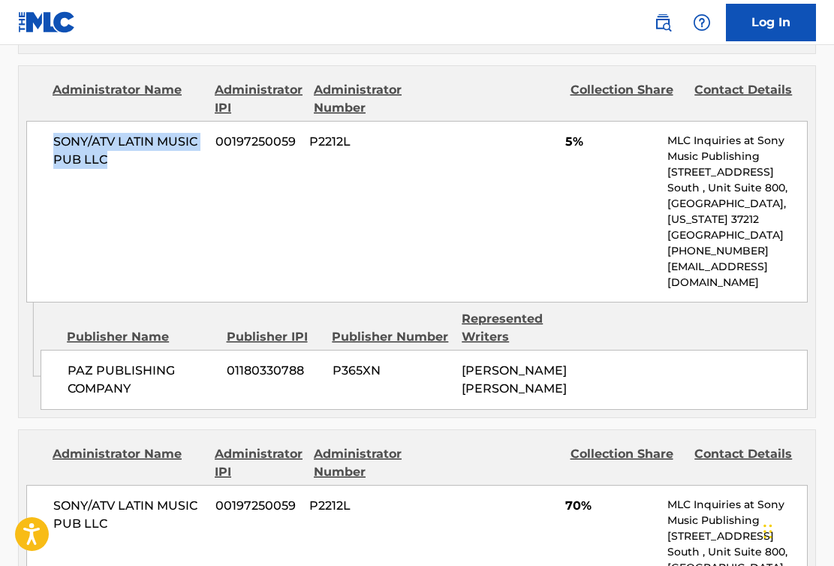
drag, startPoint x: 118, startPoint y: 140, endPoint x: 42, endPoint y: 129, distance: 76.5
click at [42, 129] on div "SONY/ATV LATIN MUSIC PUB LLC 00197250059 P2212L 5% MLC Inquiries at Sony Music …" at bounding box center [416, 212] width 781 height 182
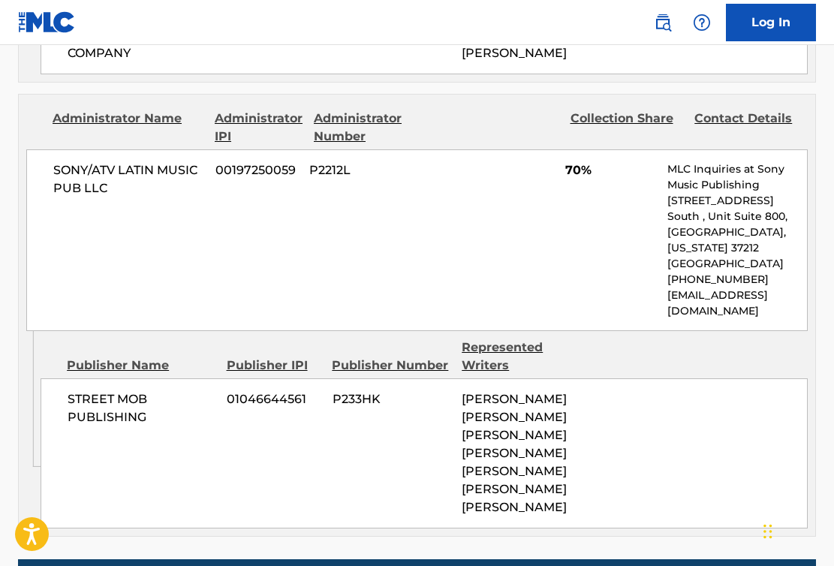
scroll to position [1757, 0]
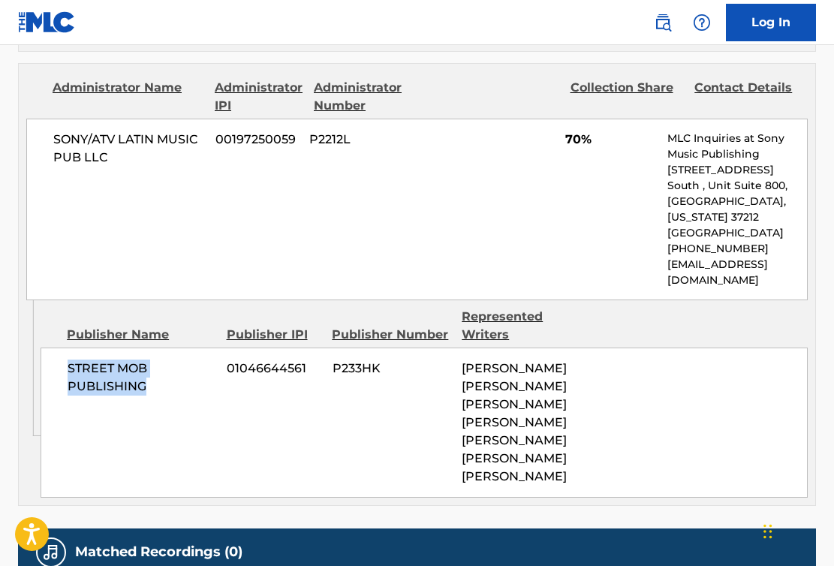
drag, startPoint x: 153, startPoint y: 344, endPoint x: 60, endPoint y: 319, distance: 96.3
click at [60, 347] on div "STREET MOB PUBLISHING 01046644561 P233HK JONATHAN FERNANDO CARO VEGA, CRISTIAN …" at bounding box center [424, 422] width 767 height 150
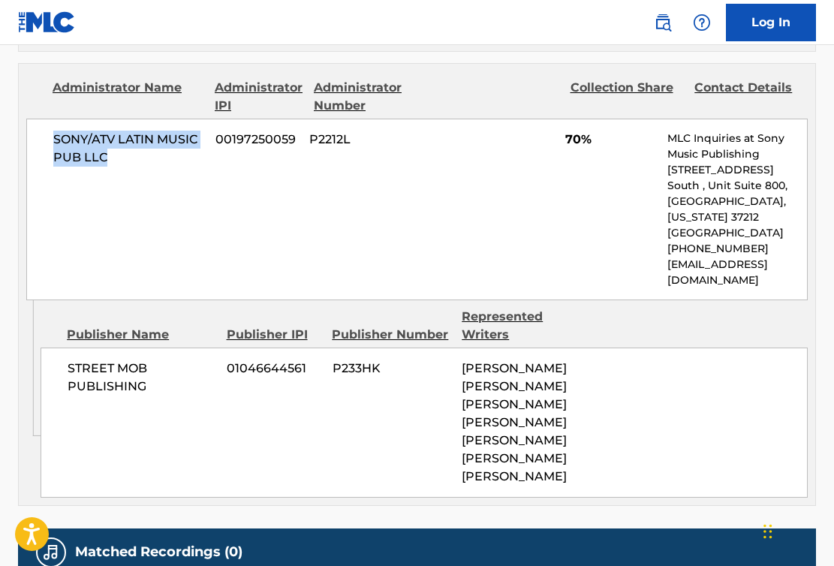
drag, startPoint x: 190, startPoint y: 145, endPoint x: 41, endPoint y: 98, distance: 156.4
click at [41, 119] on div "SONY/ATV LATIN MUSIC PUB LLC 00197250059 P2212L 70% MLC Inquiries at Sony Music…" at bounding box center [416, 210] width 781 height 182
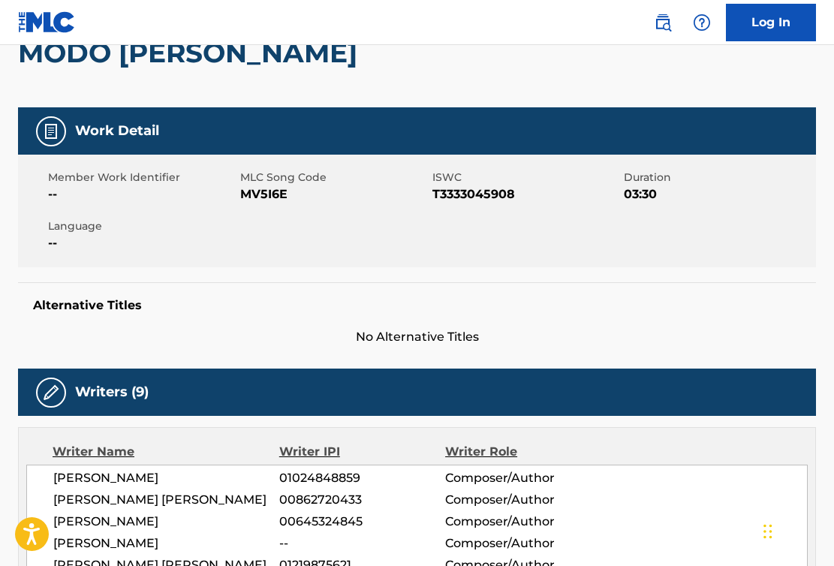
scroll to position [109, 0]
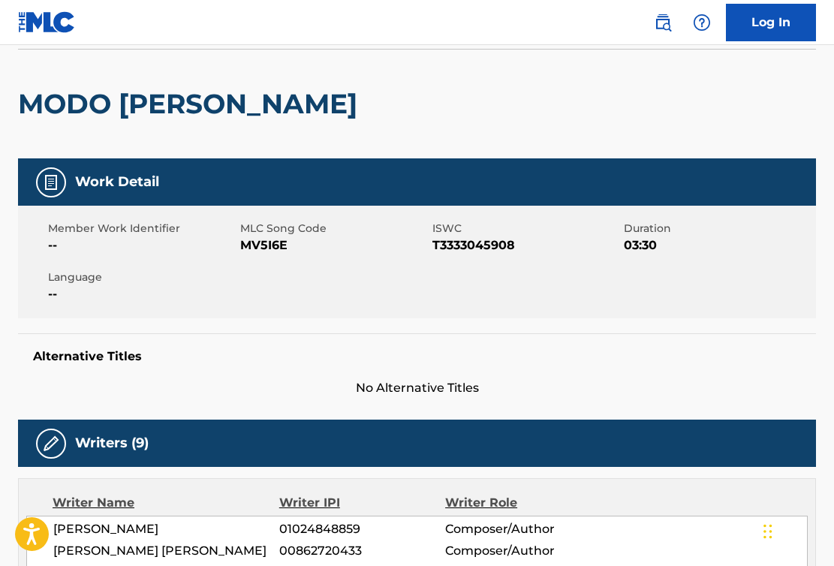
click at [263, 243] on span "MV5I6E" at bounding box center [334, 245] width 188 height 18
click at [470, 241] on span "T3333045908" at bounding box center [526, 245] width 188 height 18
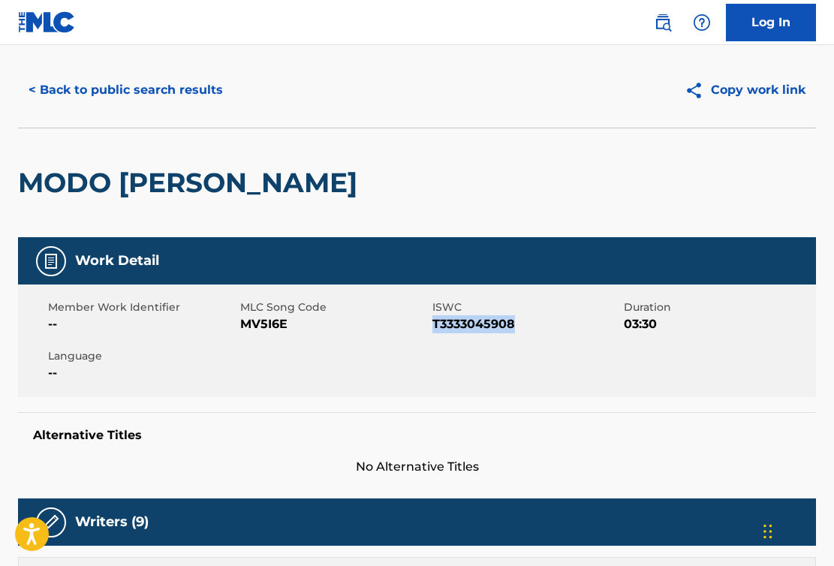
scroll to position [19, 0]
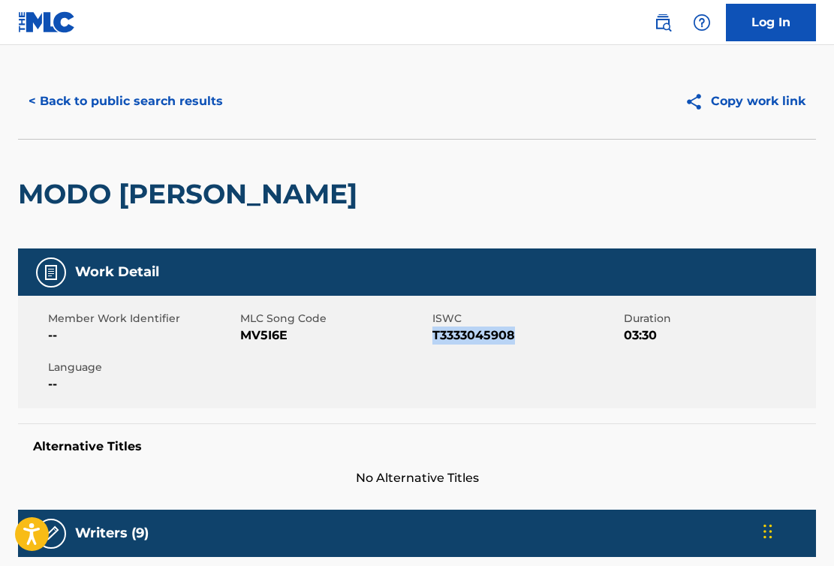
click at [107, 91] on button "< Back to public search results" at bounding box center [125, 102] width 215 height 38
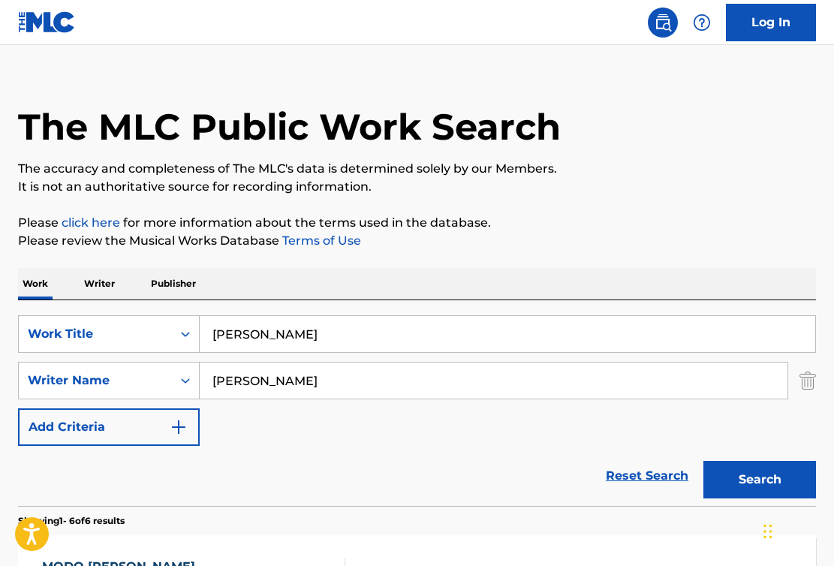
scroll to position [287, 0]
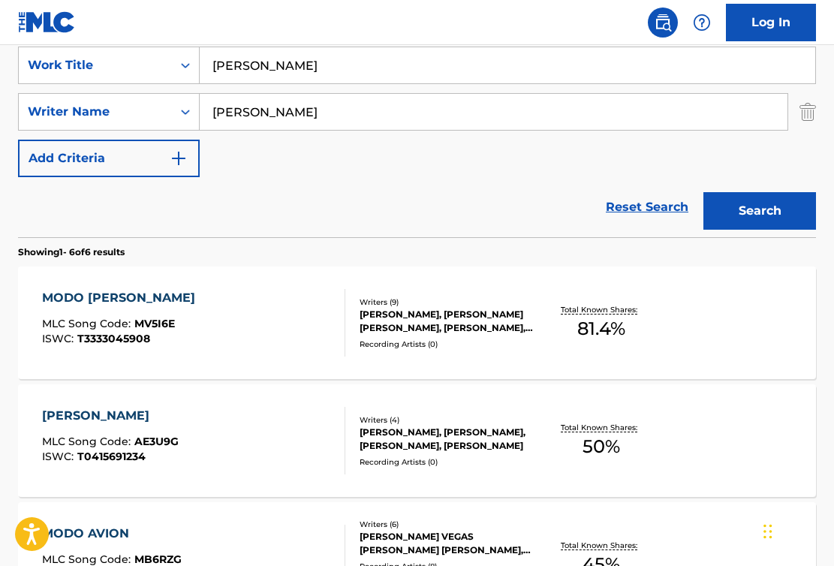
click at [266, 101] on input "Vega" at bounding box center [494, 112] width 588 height 36
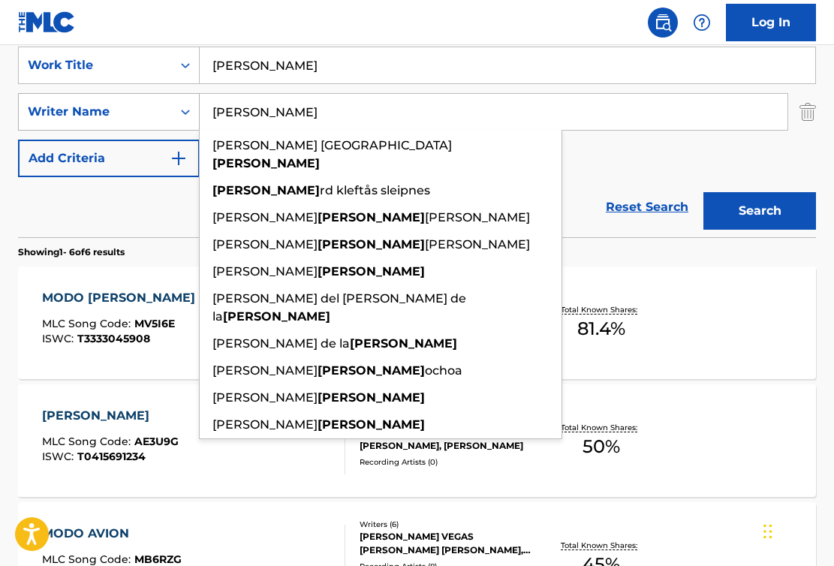
drag, startPoint x: 266, startPoint y: 103, endPoint x: 171, endPoint y: 98, distance: 94.7
click at [171, 98] on div "SearchWithCriteriae51b391f-713f-447b-b261-1f551caa5490 Writer Name Vega santiag…" at bounding box center [417, 112] width 798 height 38
paste input "Thomas Karlsson"
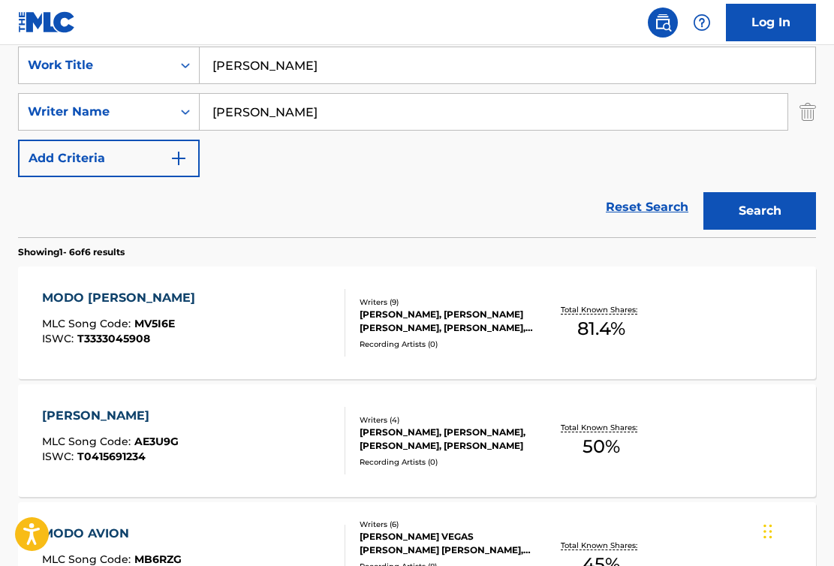
paste input "Search Form"
drag, startPoint x: 359, startPoint y: 125, endPoint x: 202, endPoint y: 113, distance: 157.3
click at [202, 113] on input "Thomas Karlsson" at bounding box center [494, 112] width 588 height 36
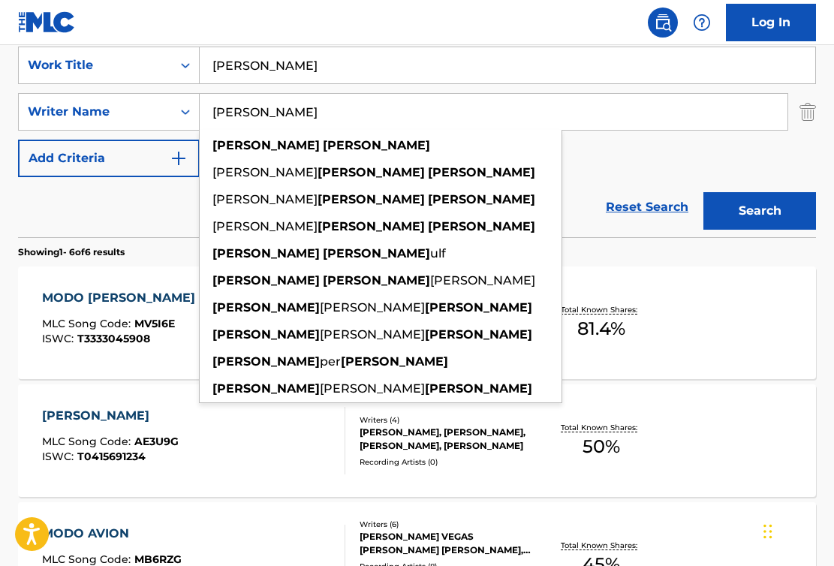
type input "Thomas Karlsson"
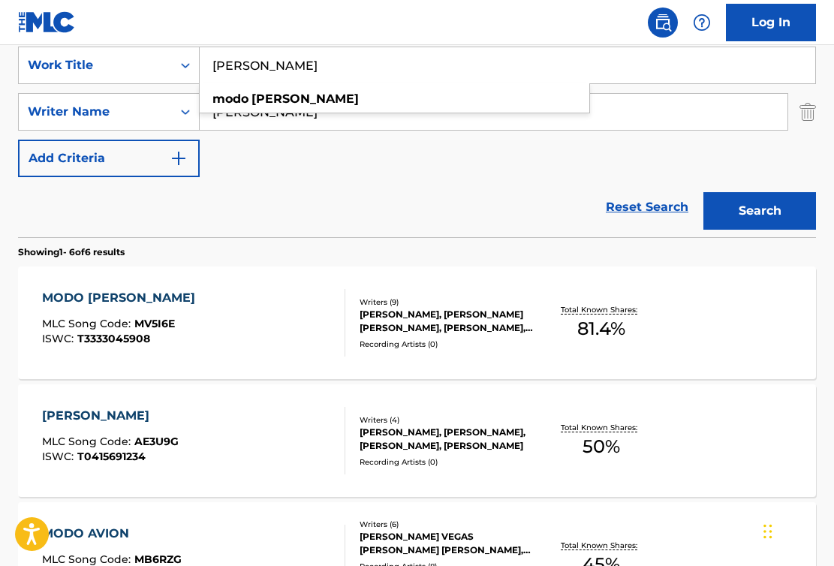
paste input "Nightside of Eden"
drag, startPoint x: 741, startPoint y: 73, endPoint x: 222, endPoint y: 29, distance: 521.1
click at [222, 29] on div "Log In The MLC Public Work Search The accuracy and completeness of The MLC's da…" at bounding box center [417, 416] width 834 height 1406
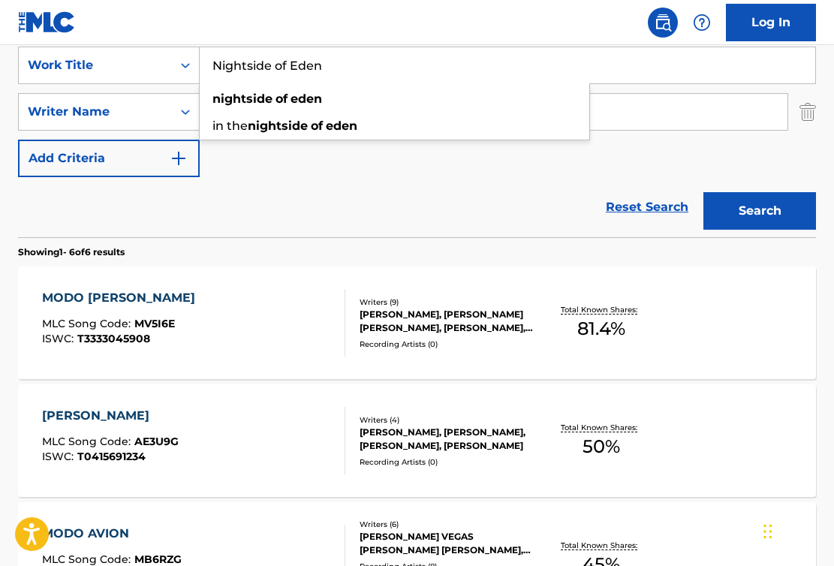
type input "Nightside of Eden"
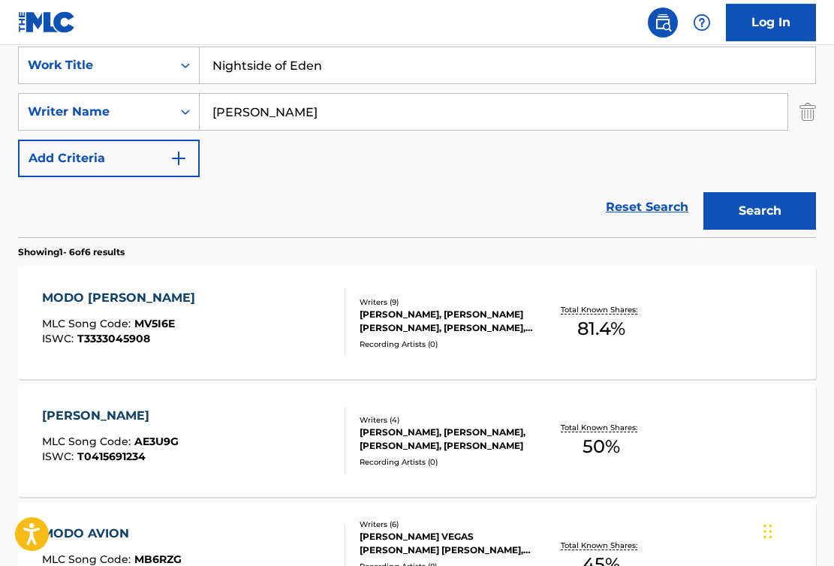
click at [762, 230] on div "Search" at bounding box center [756, 207] width 120 height 60
click at [762, 206] on button "Search" at bounding box center [759, 211] width 113 height 38
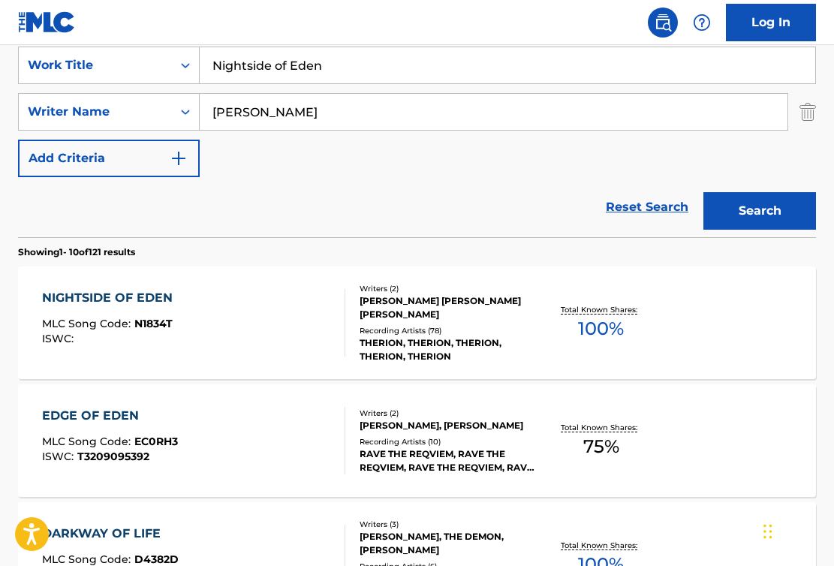
click at [271, 332] on div "NIGHTSIDE OF EDEN MLC Song Code : N1834T ISWC :" at bounding box center [193, 323] width 303 height 68
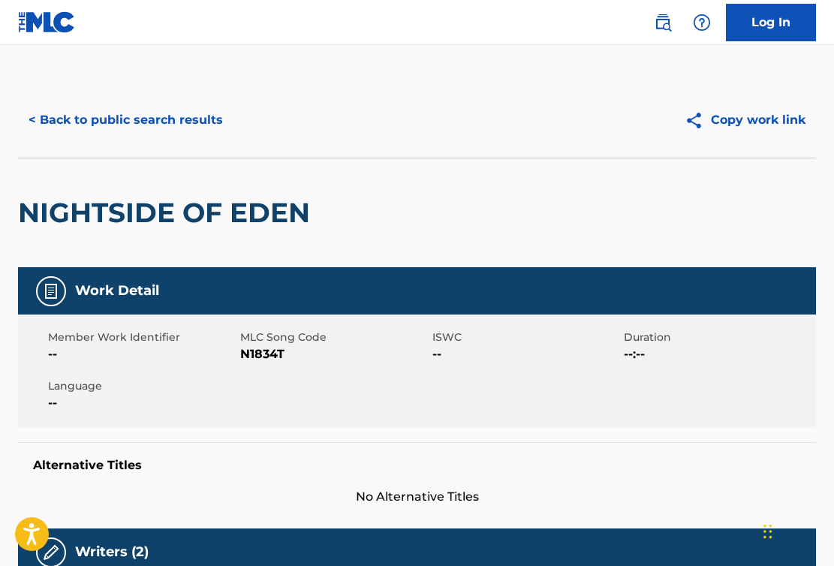
click at [269, 357] on span "N1834T" at bounding box center [334, 354] width 188 height 18
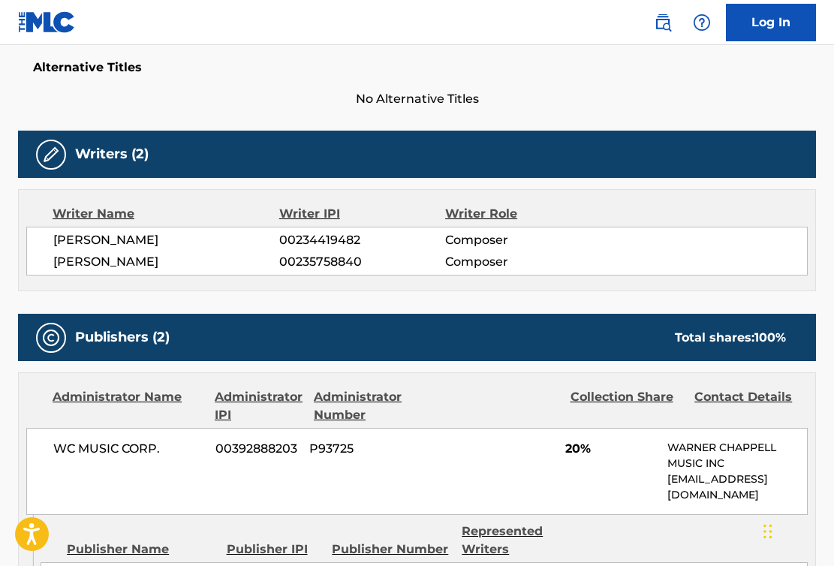
scroll to position [432, 0]
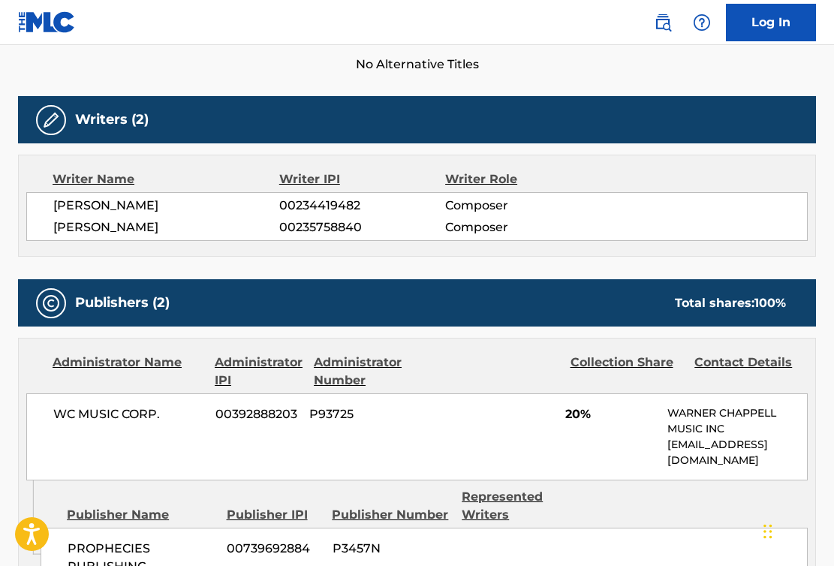
drag, startPoint x: 251, startPoint y: 237, endPoint x: 35, endPoint y: 227, distance: 216.4
click at [35, 227] on div "THOMAS SVEN KARLSSON 00234419482 Composer CHRISTOFER JAN JOHNSSON 00235758840 C…" at bounding box center [416, 216] width 781 height 49
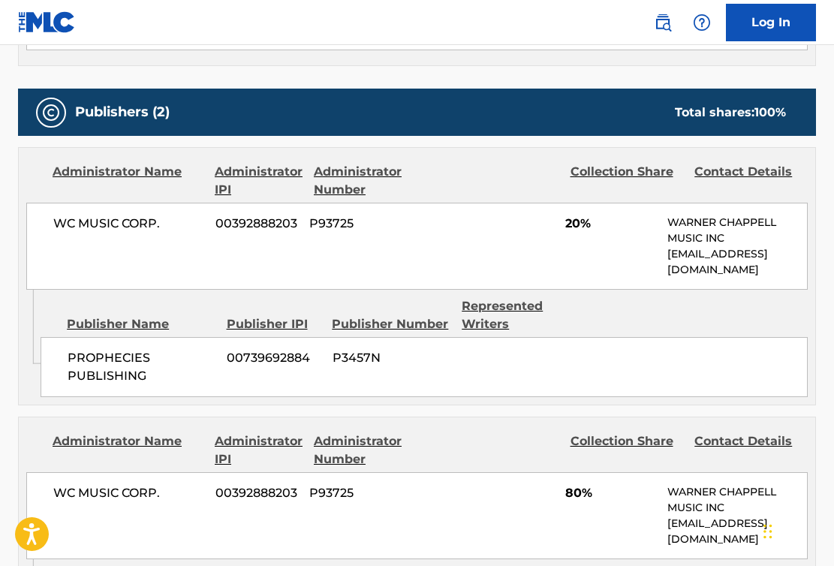
scroll to position [633, 0]
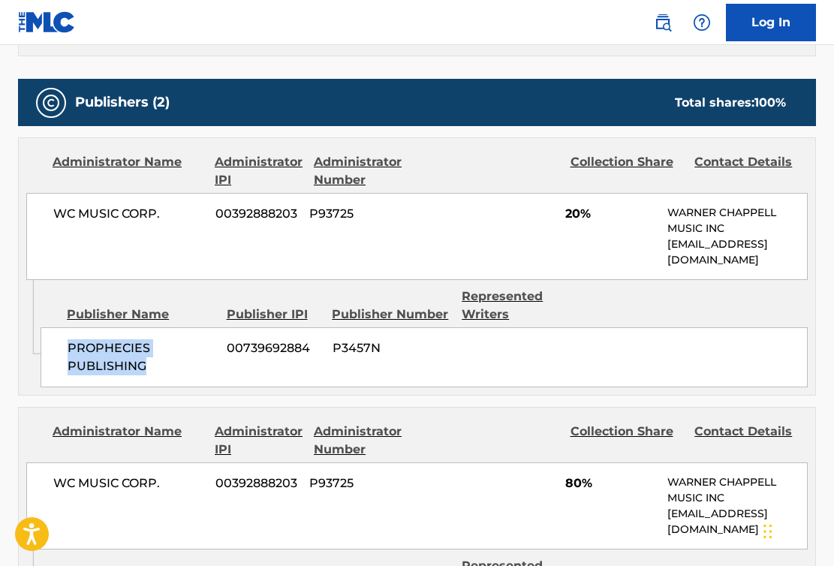
drag, startPoint x: 170, startPoint y: 362, endPoint x: 54, endPoint y: 347, distance: 117.3
click at [54, 347] on div "PROPHECIES PUBLISHING 00739692884 P3457N" at bounding box center [424, 357] width 767 height 60
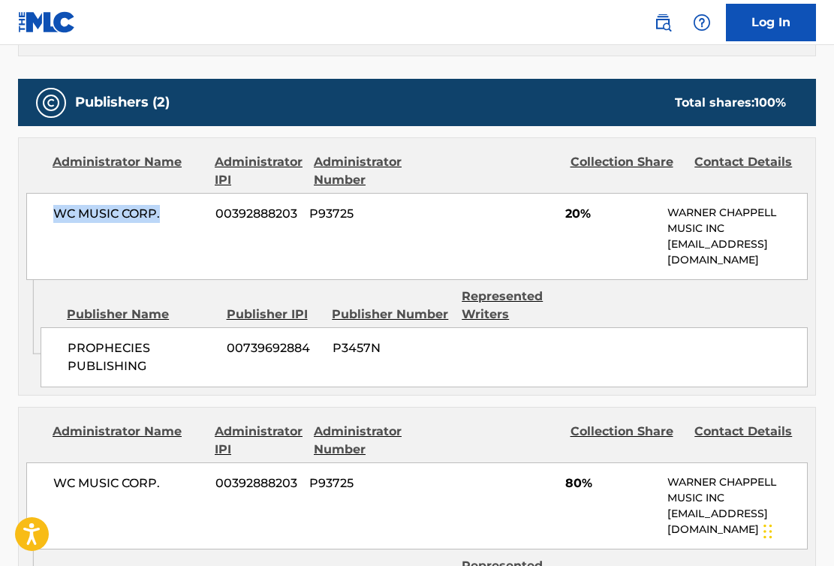
drag, startPoint x: 179, startPoint y: 221, endPoint x: 32, endPoint y: 204, distance: 148.0
click at [32, 204] on div "WC MUSIC CORP. 00392888203 P93725 20% WARNER CHAPPELL MUSIC INC MLC_Inquiries@w…" at bounding box center [416, 236] width 781 height 87
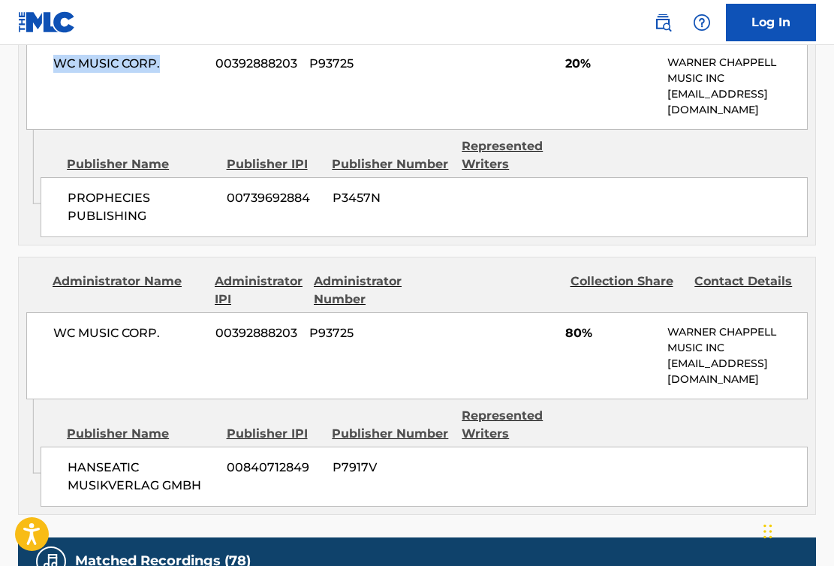
scroll to position [820, 0]
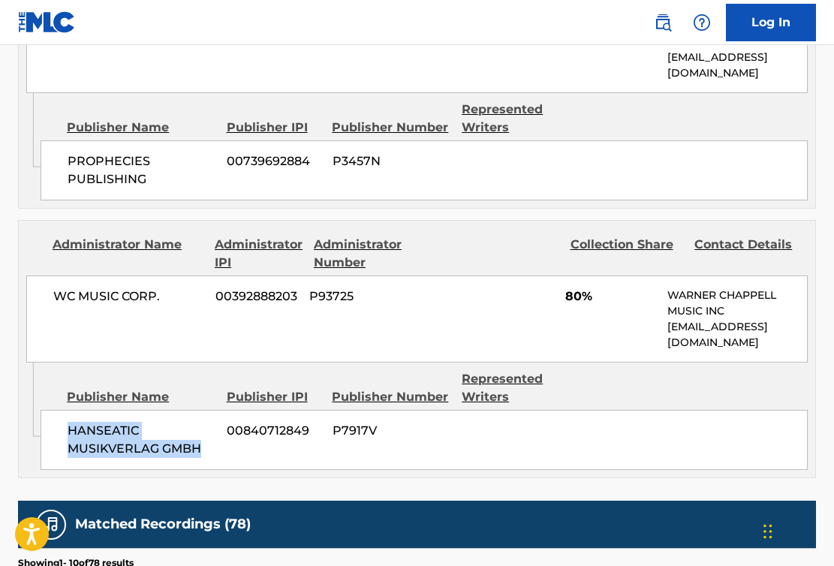
drag, startPoint x: 218, startPoint y: 446, endPoint x: 45, endPoint y: 426, distance: 174.5
click at [45, 426] on div "HANSEATIC MUSIKVERLAG GMBH 00840712849 P7917V" at bounding box center [424, 440] width 767 height 60
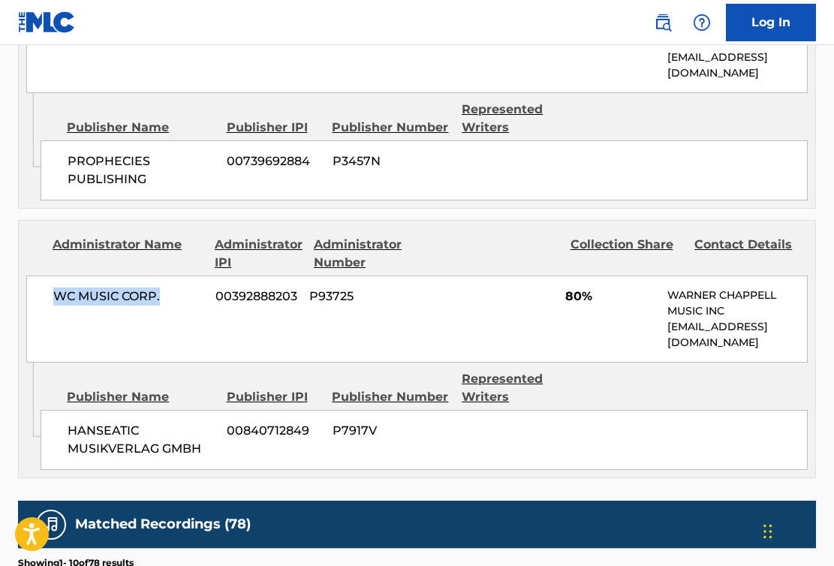
drag, startPoint x: 160, startPoint y: 293, endPoint x: 49, endPoint y: 289, distance: 111.1
click at [49, 289] on div "WC MUSIC CORP. 00392888203 P93725 80% WARNER CHAPPELL MUSIC INC MLC_Inquiries@w…" at bounding box center [416, 318] width 781 height 87
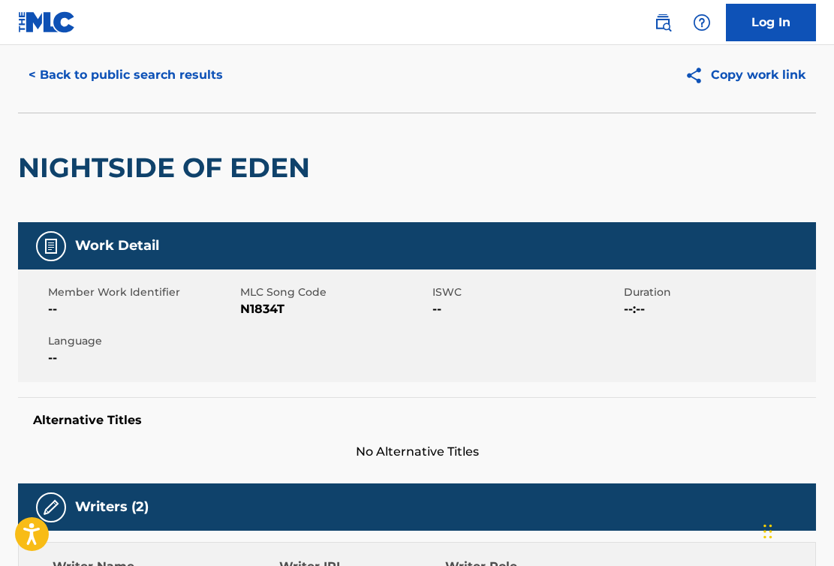
scroll to position [0, 0]
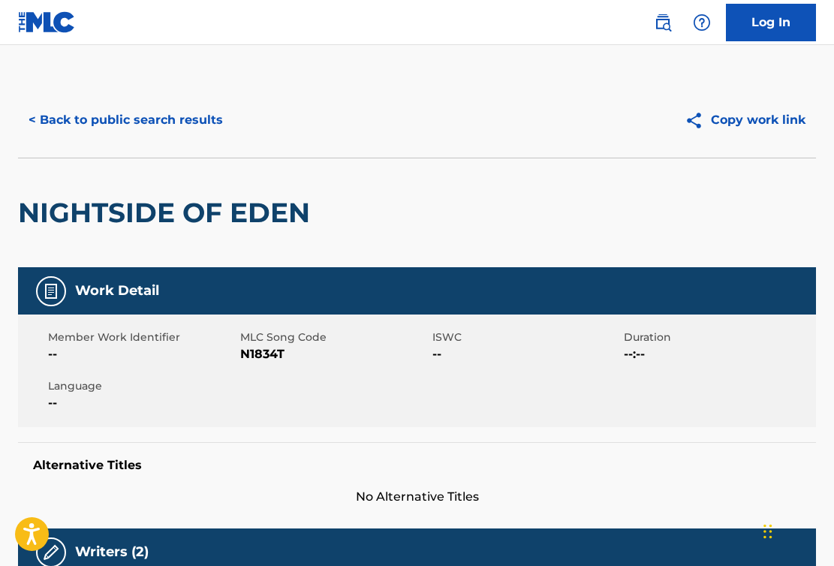
click at [206, 131] on button "< Back to public search results" at bounding box center [125, 120] width 215 height 38
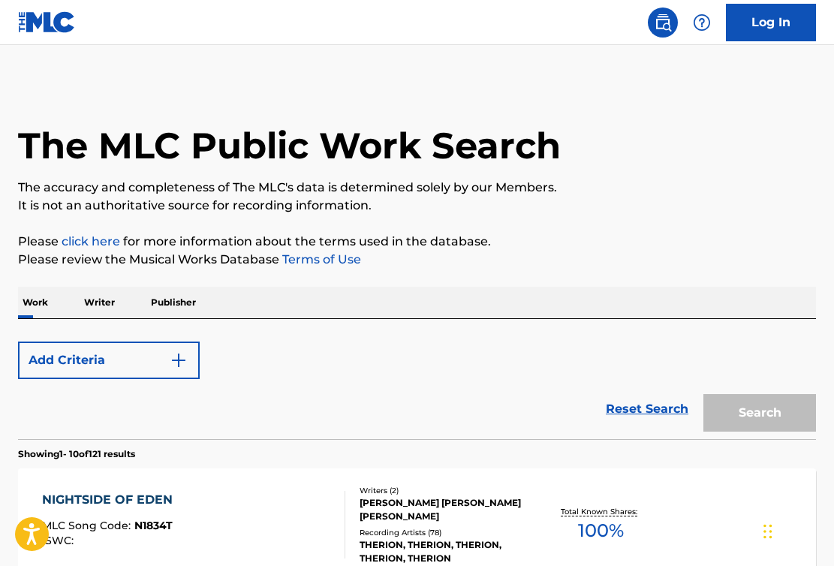
scroll to position [287, 0]
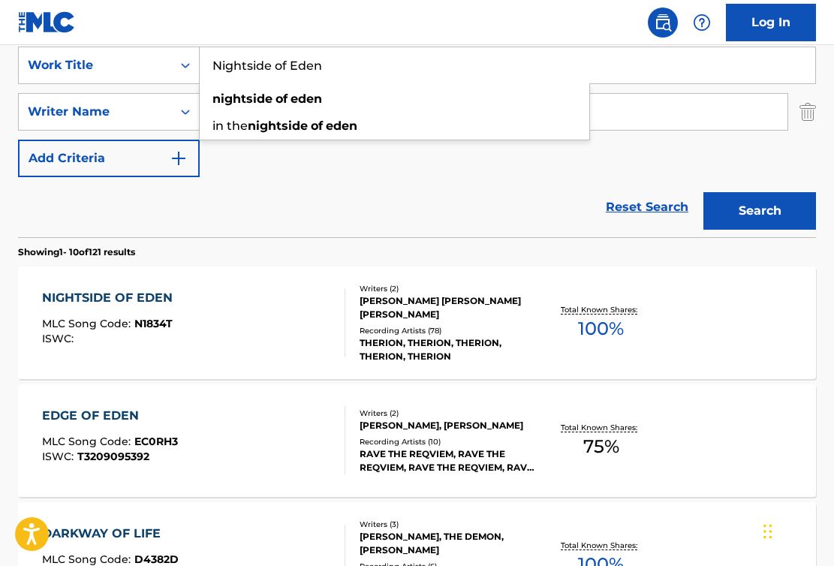
drag, startPoint x: 341, startPoint y: 71, endPoint x: 201, endPoint y: 67, distance: 139.6
click at [201, 67] on input "Nightside of Eden" at bounding box center [507, 65] width 615 height 36
paste input "Brasso"
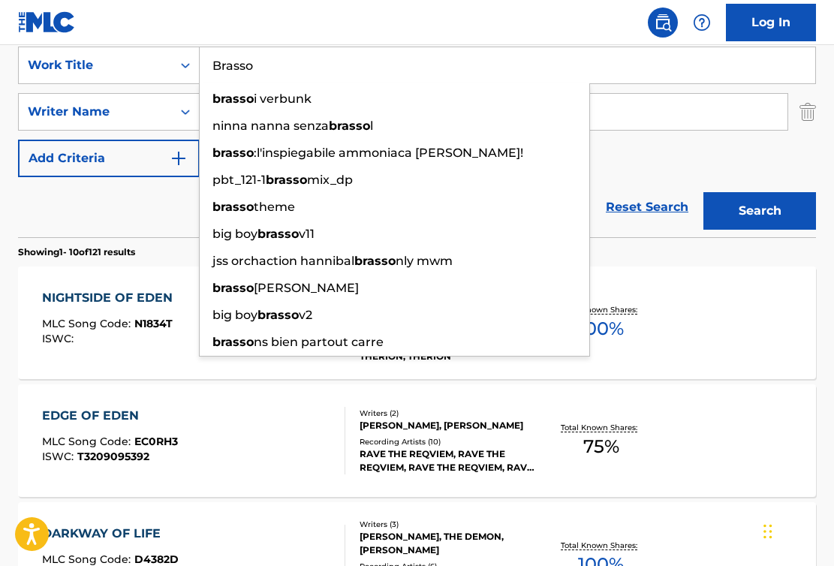
type input "Brasso"
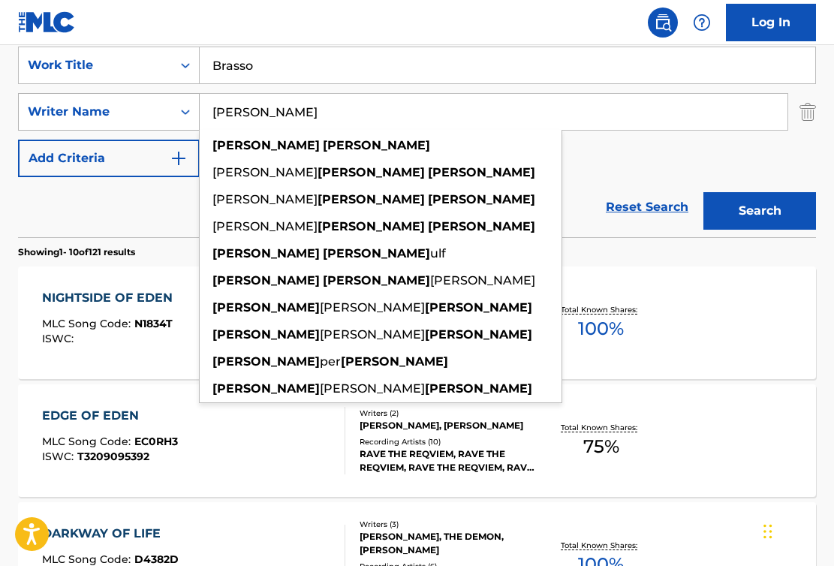
paste input "Roberts"
drag, startPoint x: 702, startPoint y: 109, endPoint x: 194, endPoint y: 96, distance: 507.5
click at [194, 96] on div "SearchWithCriteriae51b391f-713f-447b-b261-1f551caa5490 Writer Name Thomas Karls…" at bounding box center [417, 112] width 798 height 38
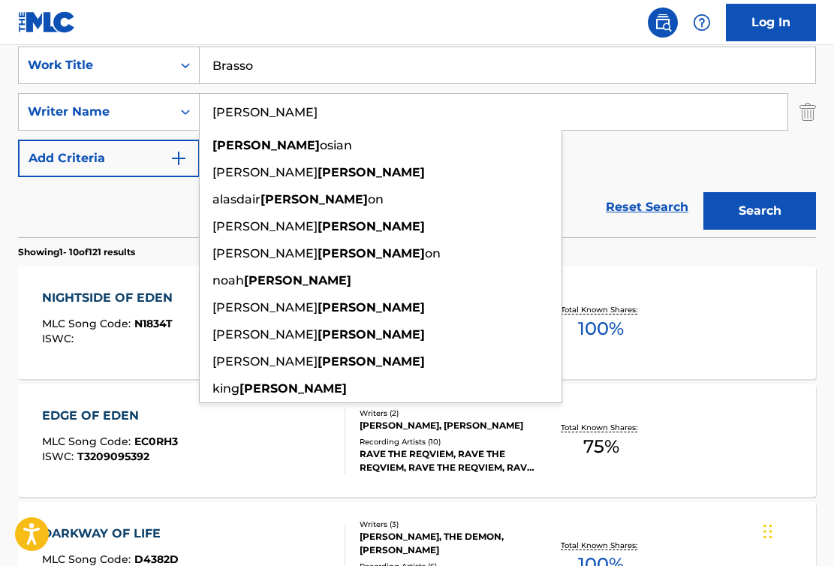
type input "Roberts"
click at [738, 215] on button "Search" at bounding box center [759, 211] width 113 height 38
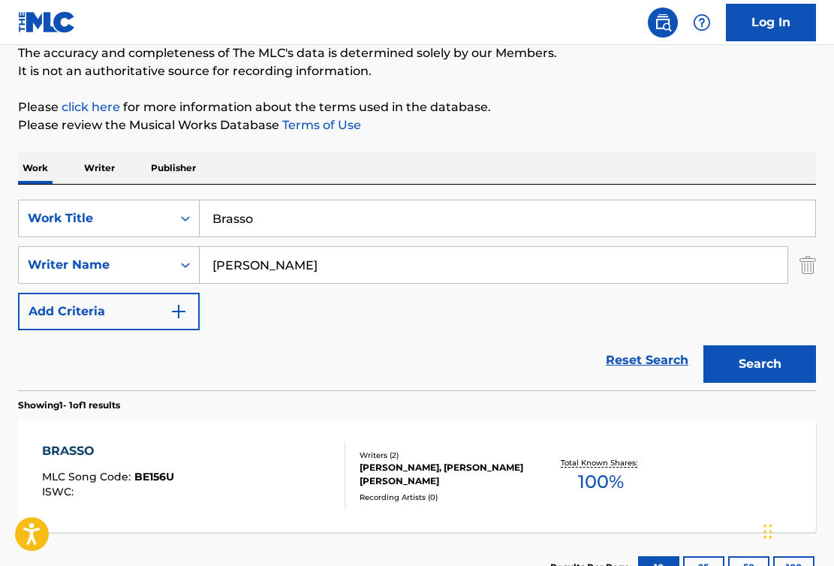
scroll to position [251, 0]
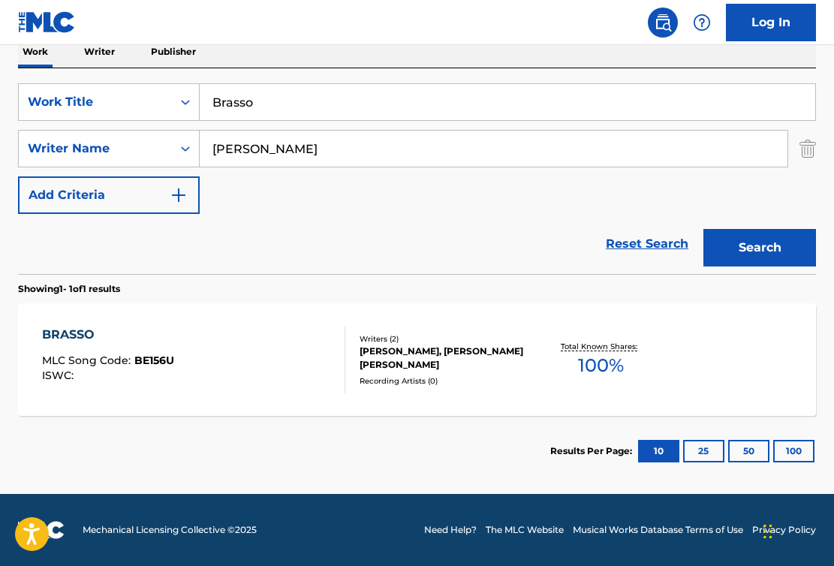
click at [284, 376] on div "BRASSO MLC Song Code : BE156U ISWC :" at bounding box center [193, 360] width 303 height 68
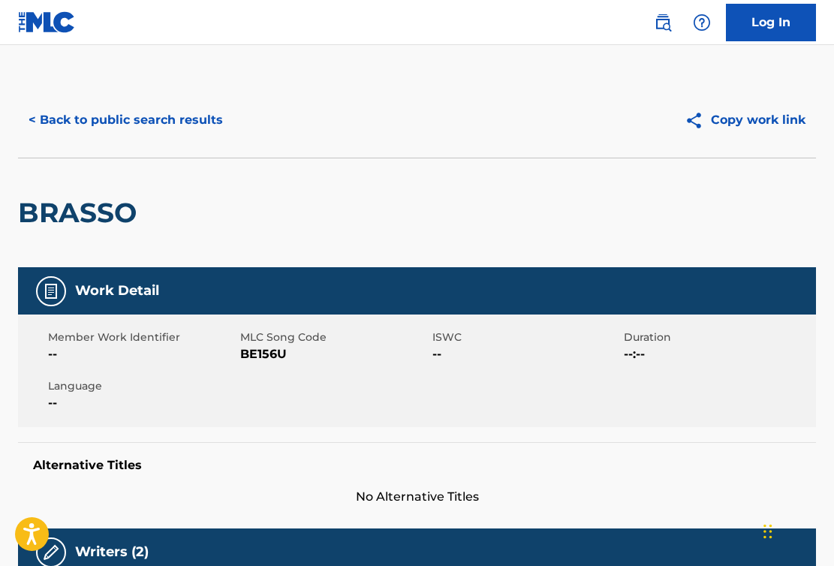
click at [274, 356] on span "BE156U" at bounding box center [334, 354] width 188 height 18
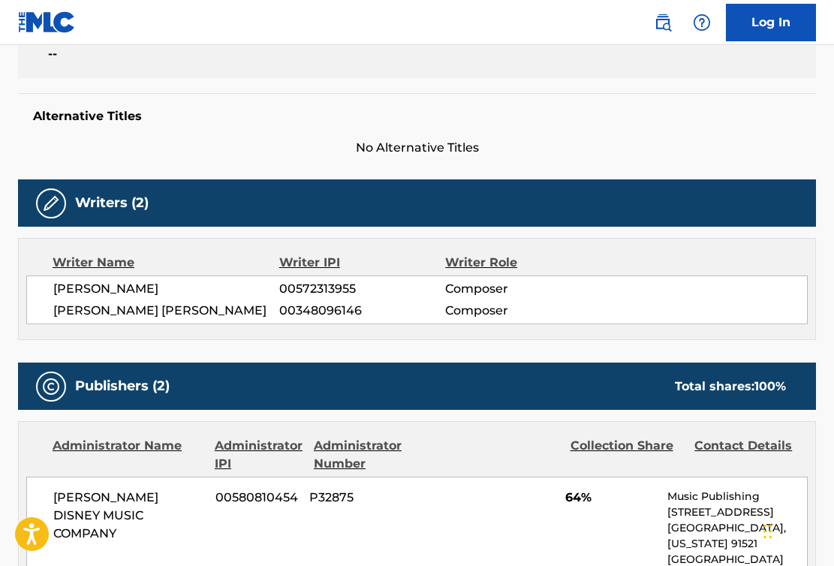
scroll to position [353, 0]
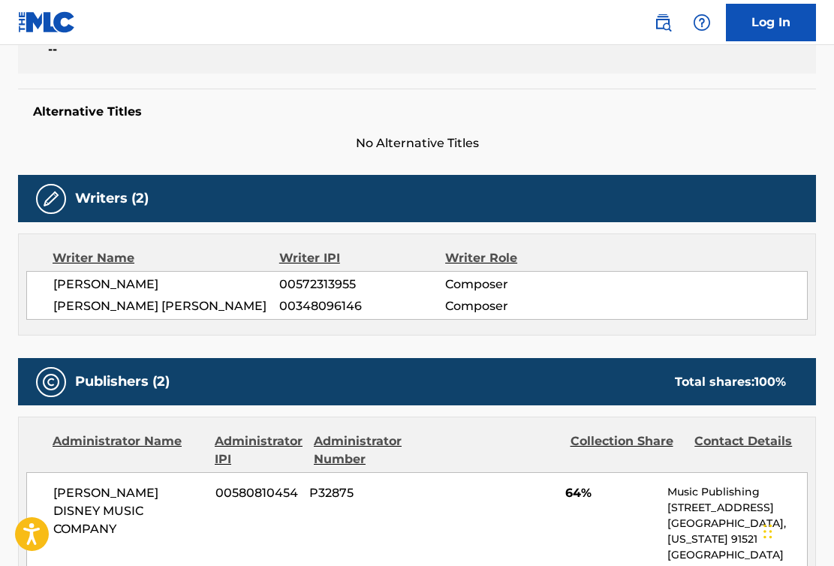
drag, startPoint x: 191, startPoint y: 289, endPoint x: 49, endPoint y: 289, distance: 141.8
click at [49, 289] on div "NICHOLAS BRITELL 00572313955 Composer BRANDON WILLIAM ROBERTS 00348096146 Compo…" at bounding box center [416, 295] width 781 height 49
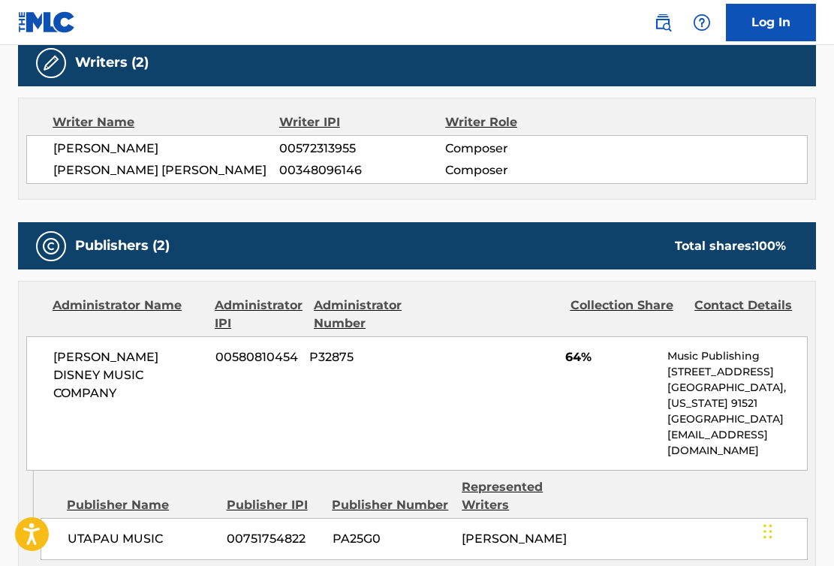
scroll to position [535, 0]
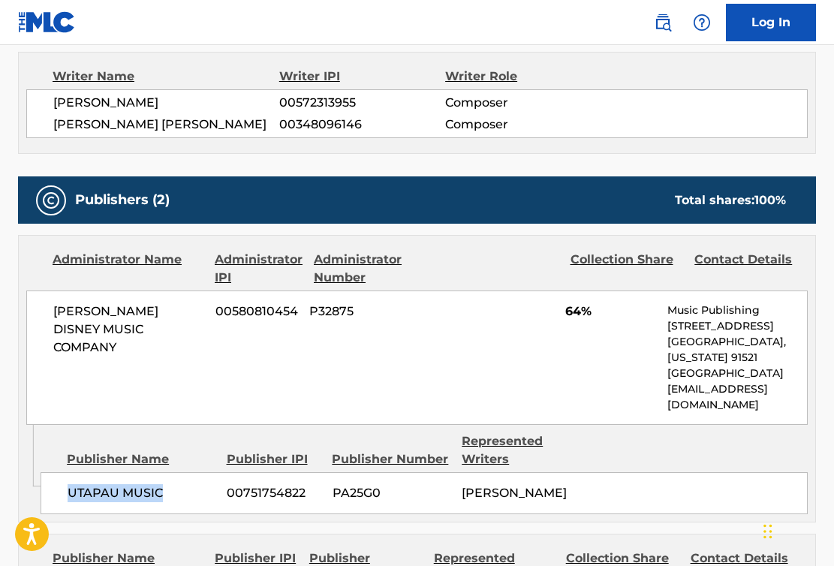
drag, startPoint x: 183, startPoint y: 488, endPoint x: 68, endPoint y: 475, distance: 116.3
click at [68, 475] on div "UTAPAU MUSIC 00751754822 PA25G0 NICHOLAS BRITELL" at bounding box center [424, 493] width 767 height 42
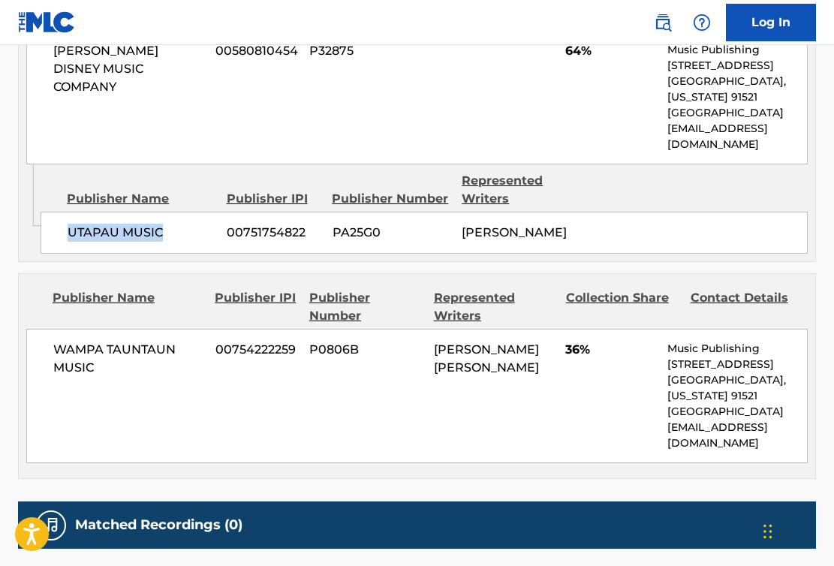
scroll to position [787, 0]
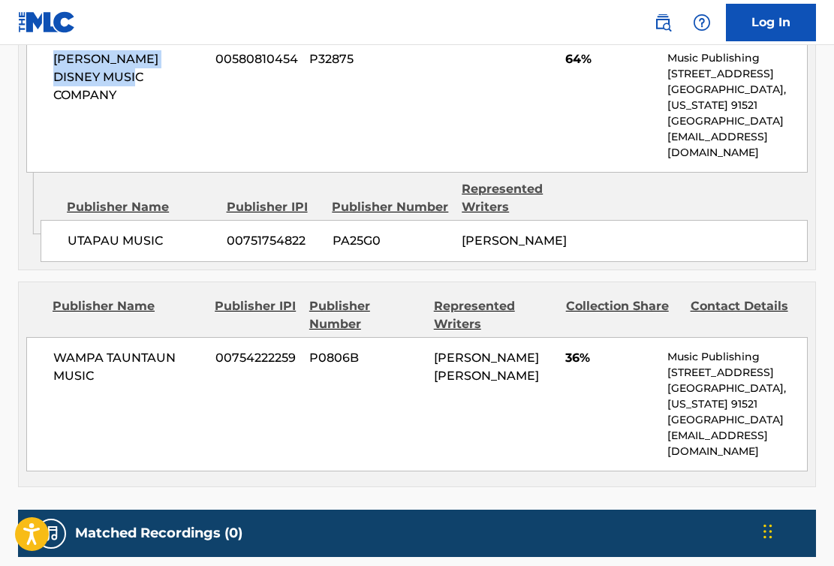
drag, startPoint x: 128, startPoint y: 83, endPoint x: 54, endPoint y: 53, distance: 79.7
click at [54, 53] on span "WALT DISNEY MUSIC COMPANY" at bounding box center [128, 77] width 151 height 54
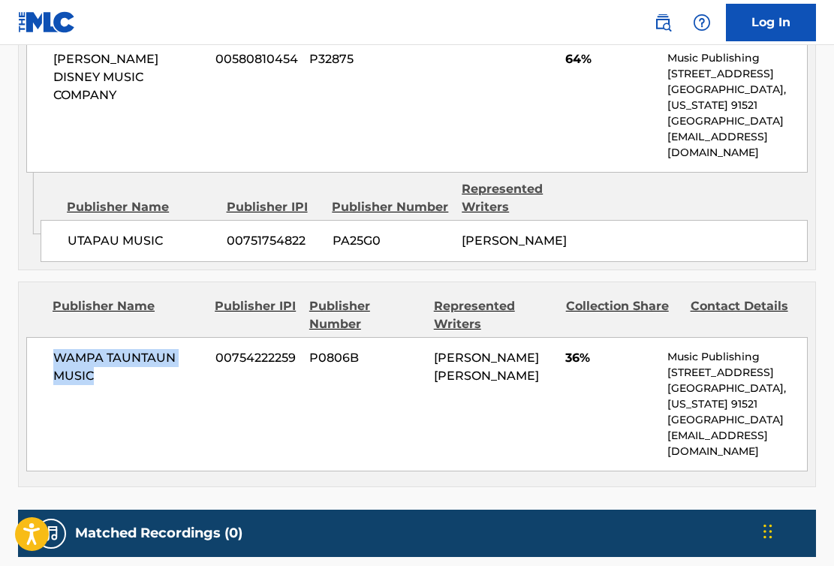
drag, startPoint x: 110, startPoint y: 383, endPoint x: 42, endPoint y: 353, distance: 73.9
click at [42, 353] on div "WAMPA TAUNTAUN MUSIC 00754222259 P0806B BRANDON WILLIAM ROBERTS 36% Music Publi…" at bounding box center [416, 404] width 781 height 134
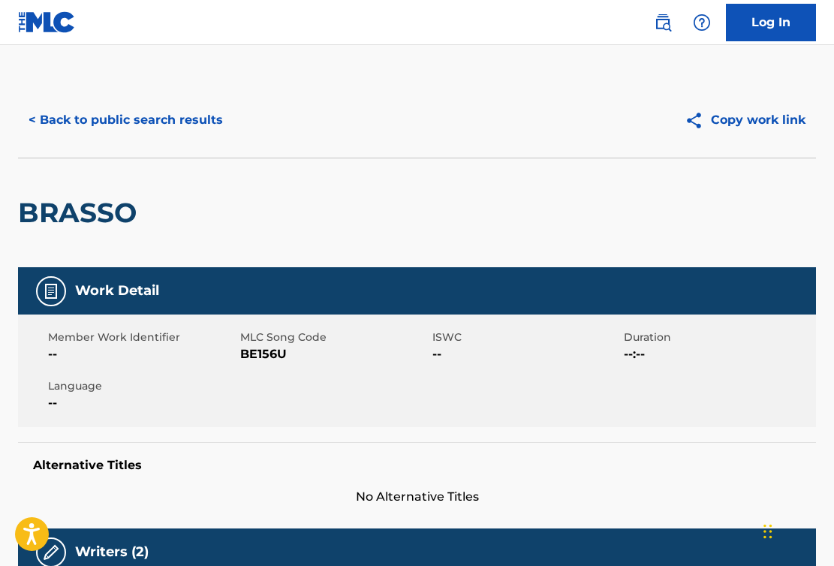
click at [185, 137] on button "< Back to public search results" at bounding box center [125, 120] width 215 height 38
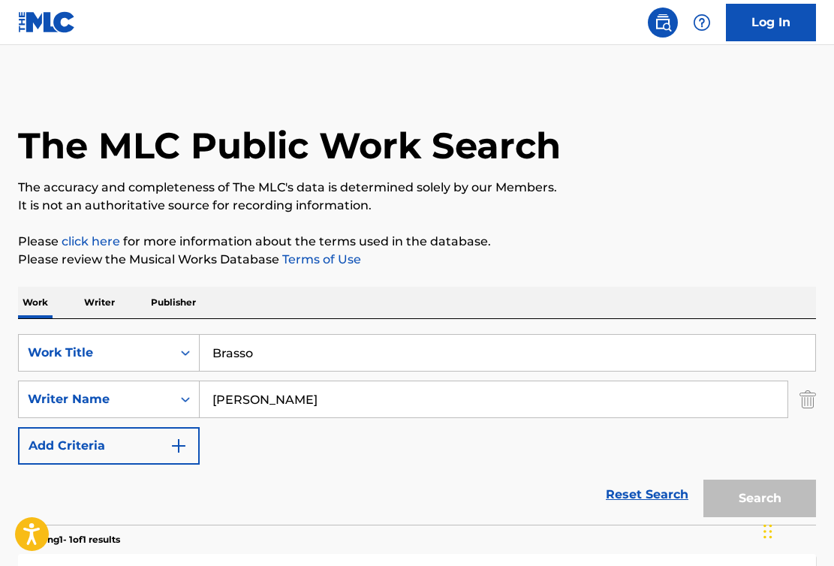
scroll to position [165, 0]
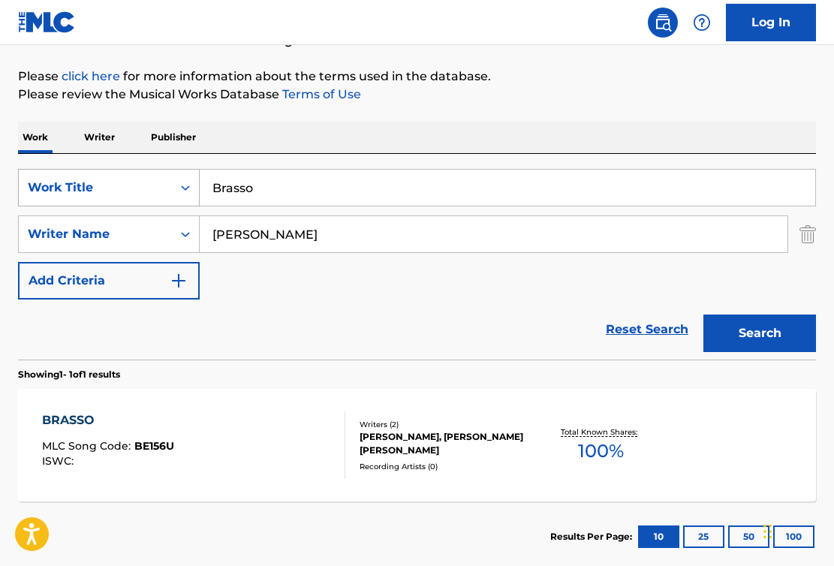
drag, startPoint x: 293, startPoint y: 186, endPoint x: 164, endPoint y: 187, distance: 128.3
click at [164, 187] on div "SearchWithCriteriac62d7538-f8c1-4fda-8a8d-133f4ffcf521 Work Title Brasso" at bounding box center [417, 188] width 798 height 38
paste input "Niamos!"
type input "Niamos!"
click at [725, 243] on input "Roberts" at bounding box center [494, 234] width 588 height 36
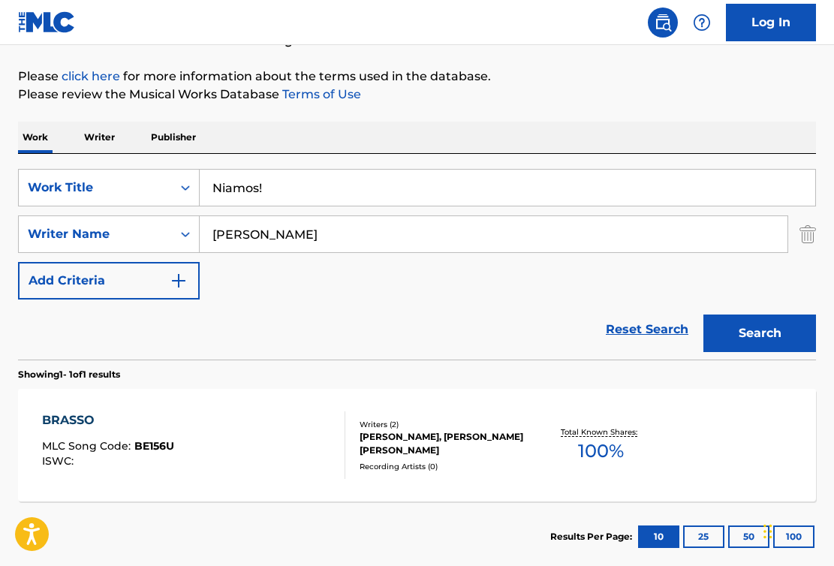
paste input "Britell"
click at [741, 257] on div "SearchWithCriteriac62d7538-f8c1-4fda-8a8d-133f4ffcf521 Work Title Niamos! Searc…" at bounding box center [417, 234] width 798 height 131
paste input "Britell"
drag, startPoint x: 742, startPoint y: 246, endPoint x: 227, endPoint y: 242, distance: 515.6
click at [227, 242] on input "RobertsBritellBritell" at bounding box center [494, 234] width 588 height 36
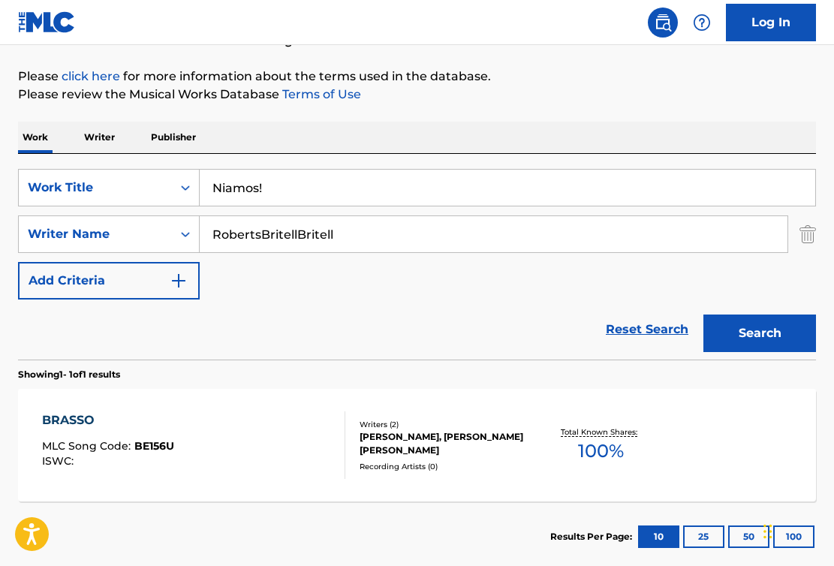
click at [227, 242] on input "RobertsBritellBritell" at bounding box center [494, 234] width 588 height 36
paste input "Search Form"
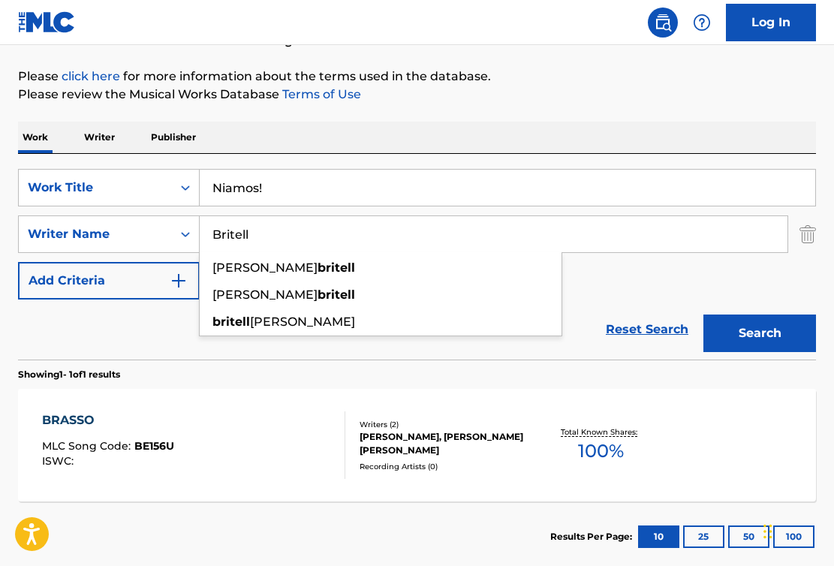
type input "Britell"
click at [780, 329] on button "Search" at bounding box center [759, 333] width 113 height 38
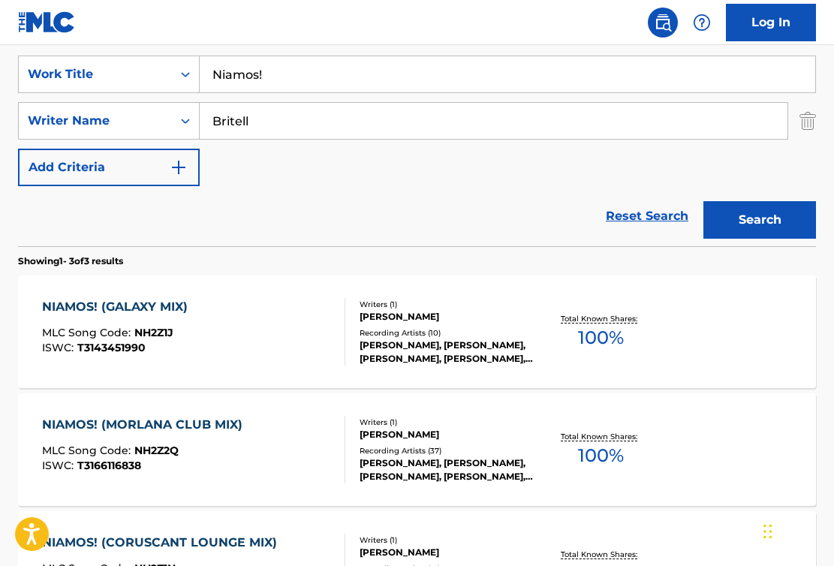
scroll to position [293, 0]
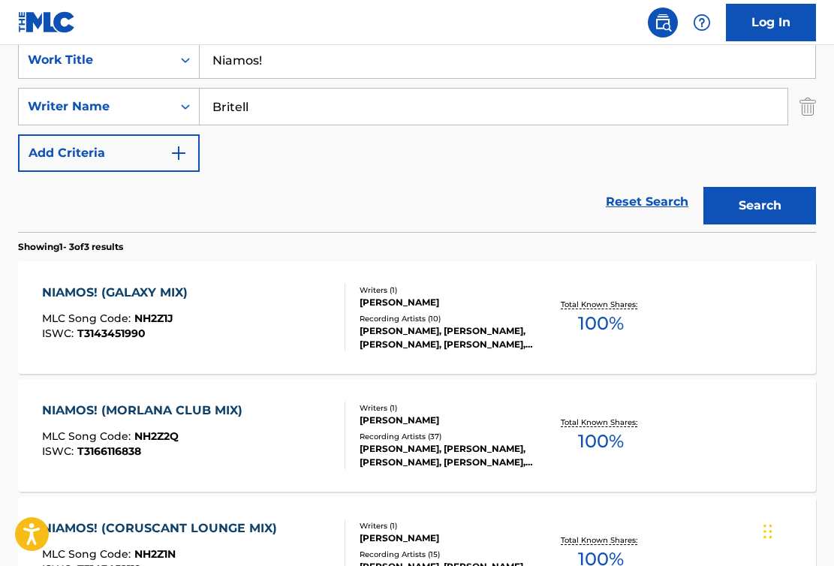
click at [278, 331] on div "NIAMOS! (GALAXY MIX) MLC Song Code : NH2Z1J ISWC : T3143451990" at bounding box center [193, 318] width 303 height 68
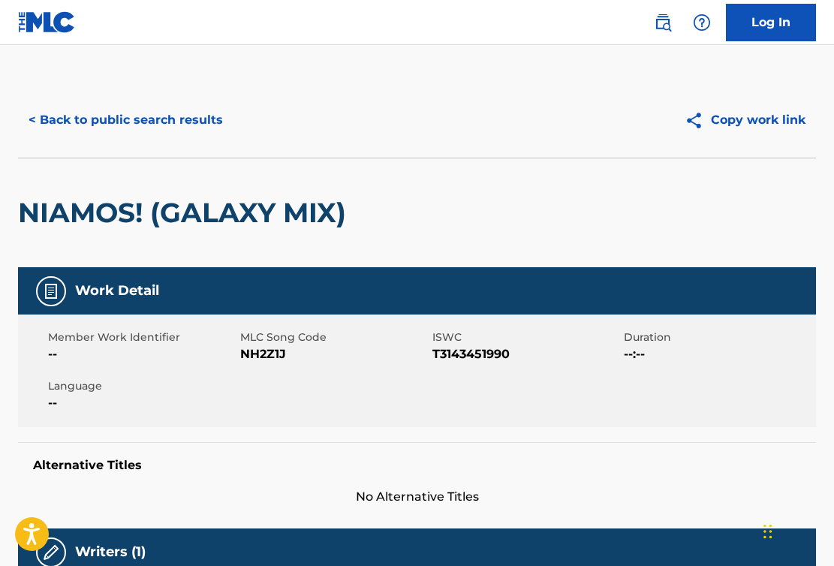
click at [74, 120] on button "< Back to public search results" at bounding box center [125, 120] width 215 height 38
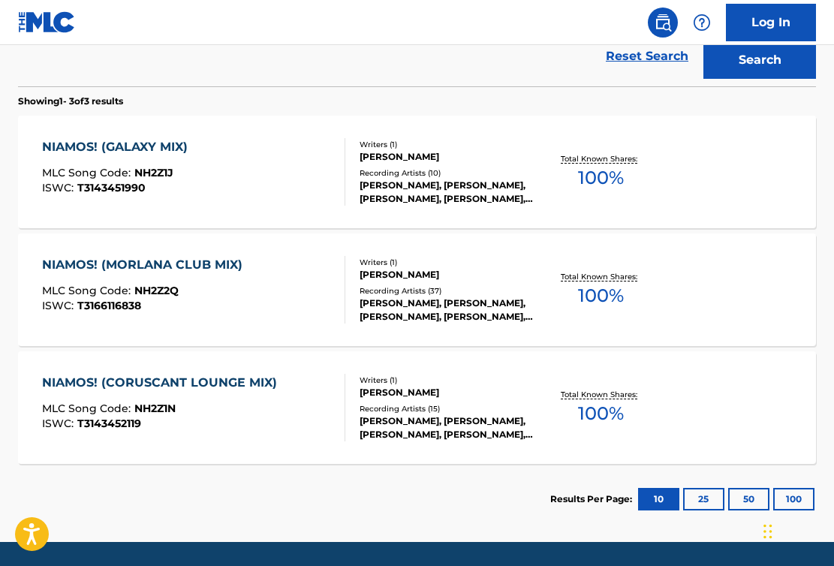
scroll to position [450, 0]
